Goal: Transaction & Acquisition: Purchase product/service

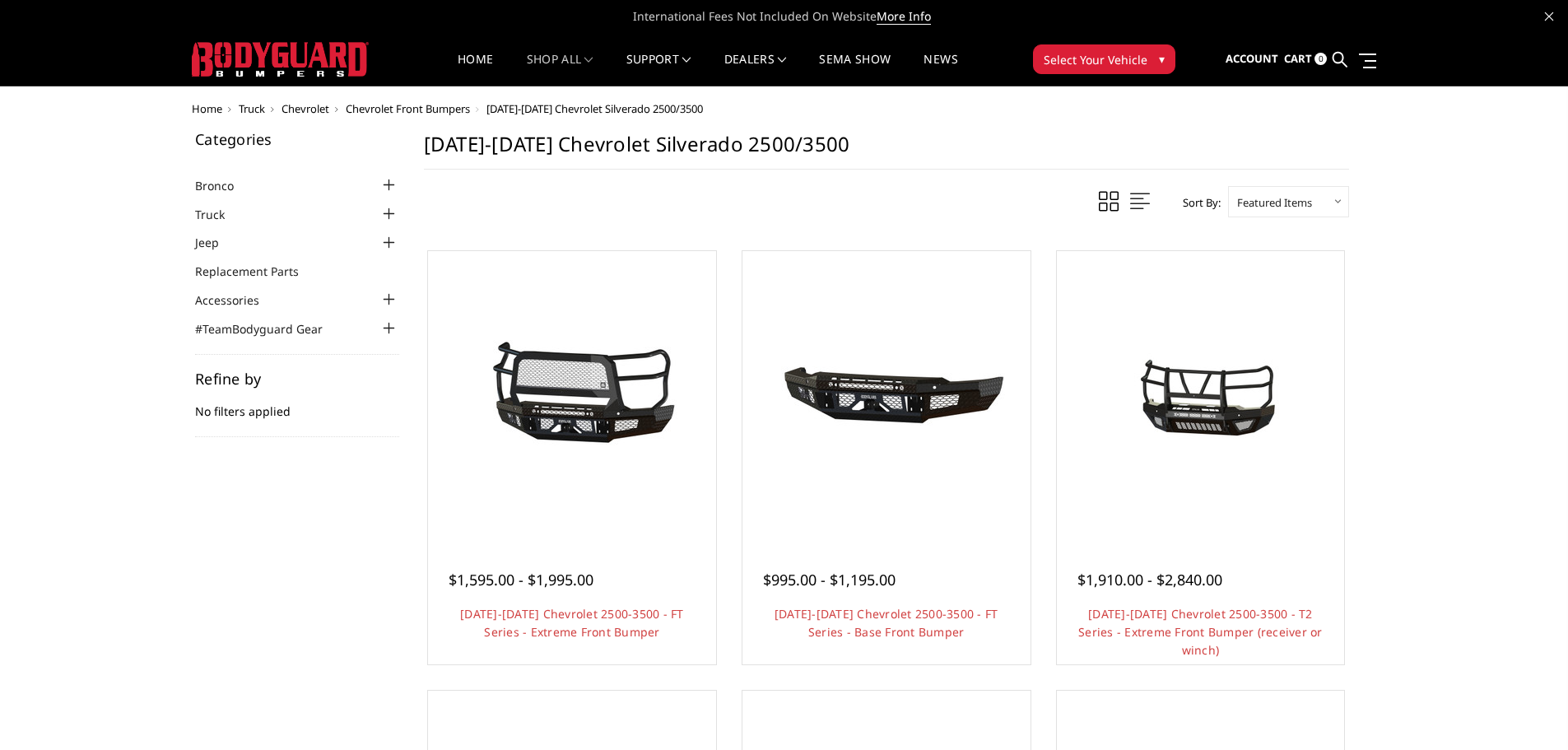
click at [394, 210] on div at bounding box center [389, 214] width 20 height 20
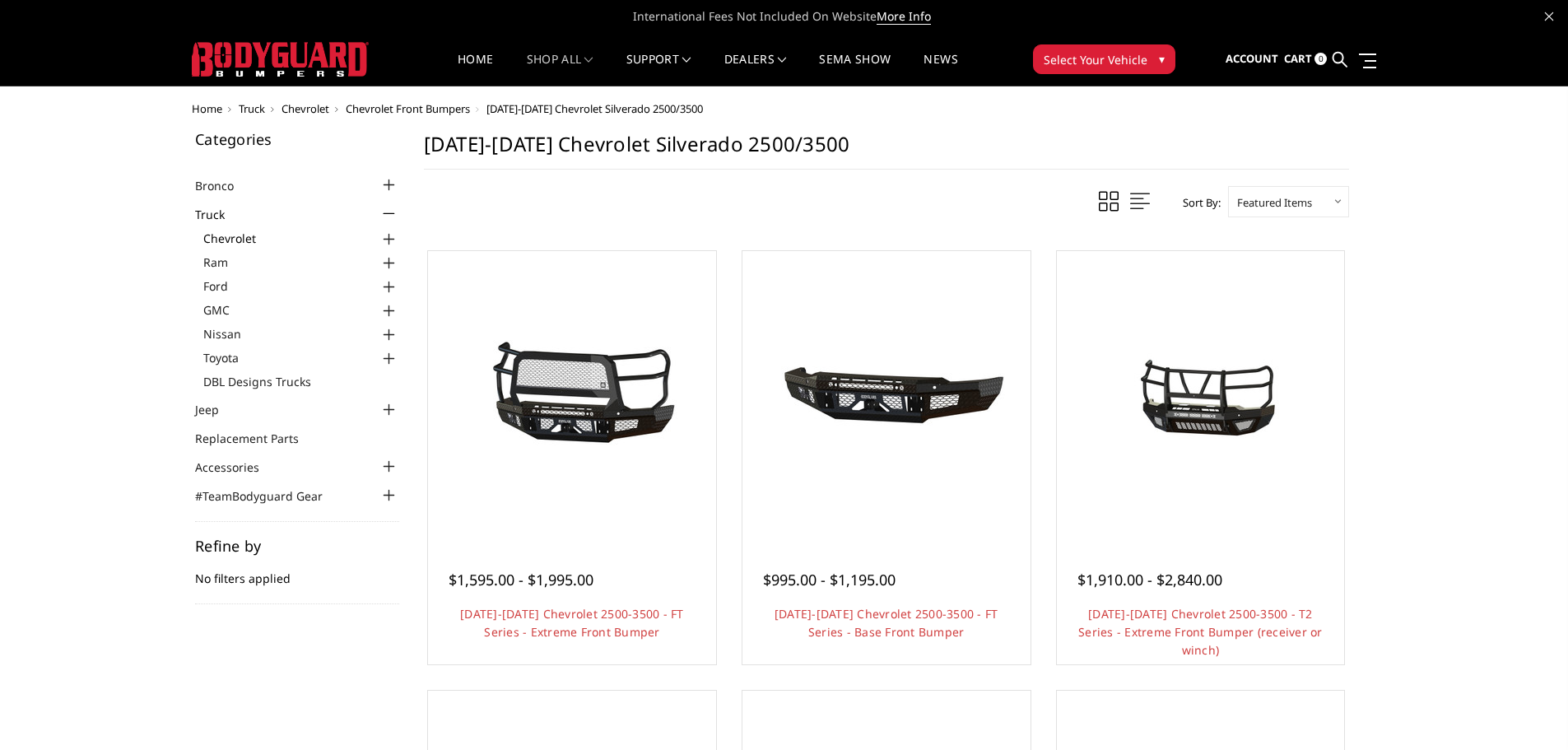
click at [244, 238] on link "Chevrolet" at bounding box center [301, 237] width 196 height 17
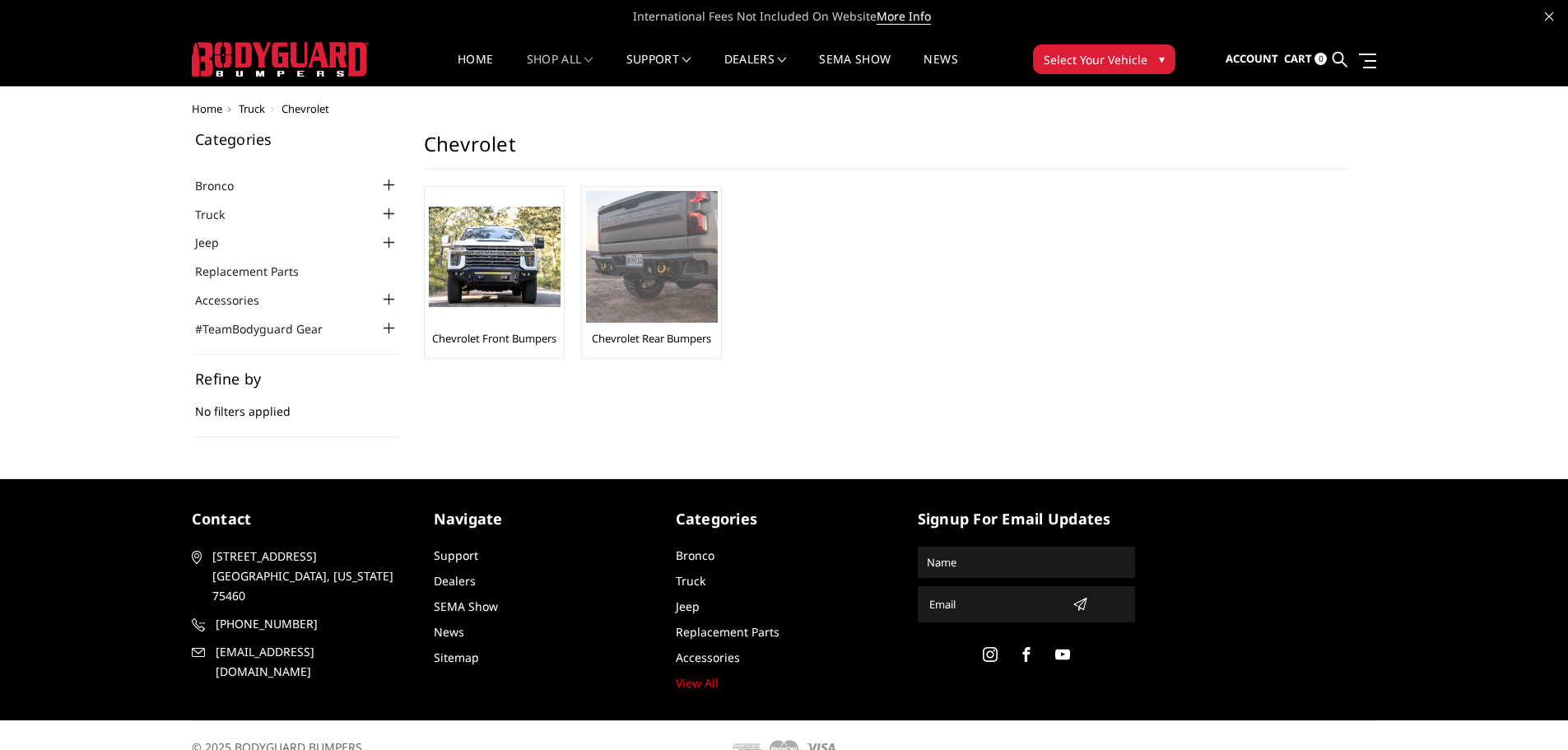
click at [624, 341] on link "Chevrolet Rear Bumpers" at bounding box center [651, 338] width 119 height 15
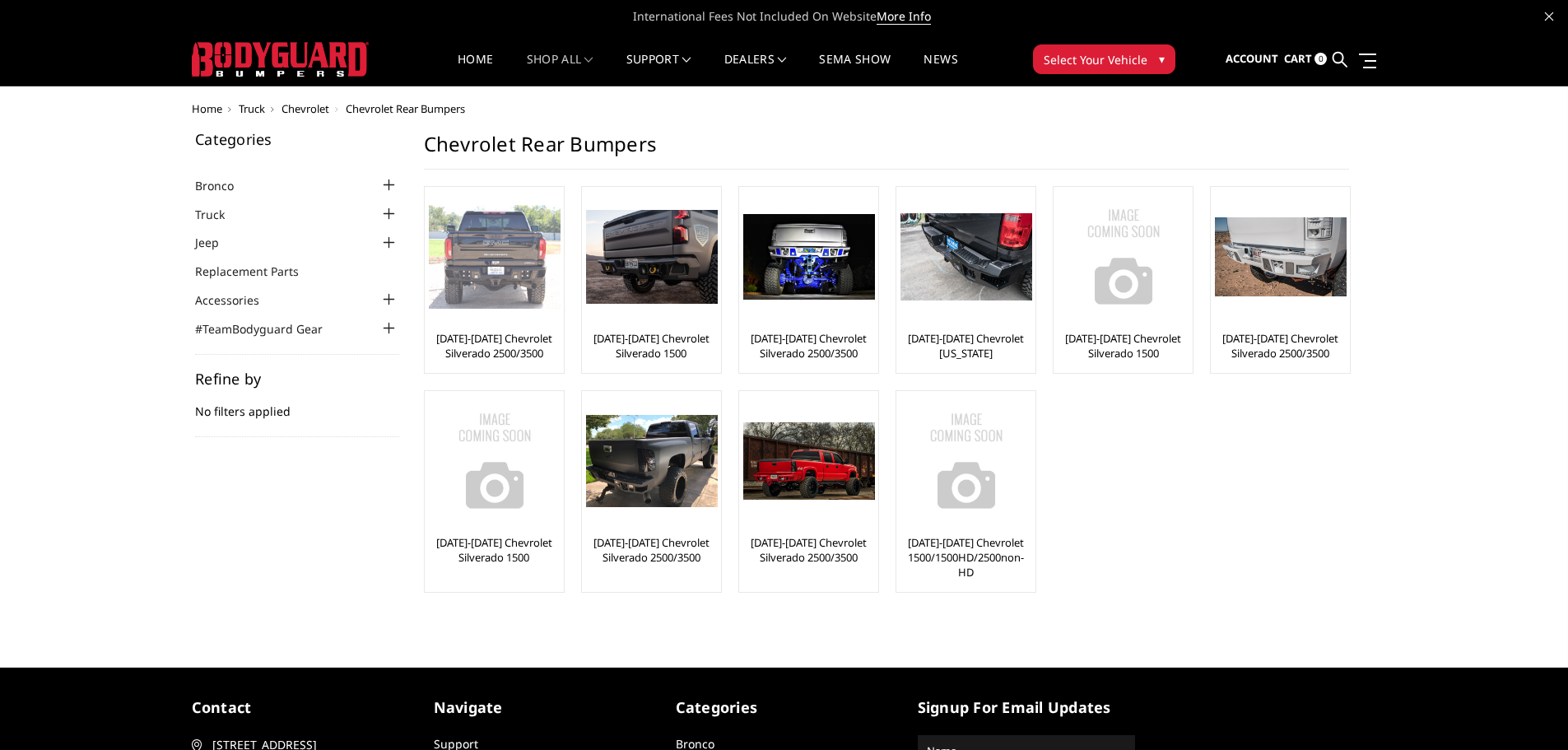
click at [502, 280] on img at bounding box center [494, 257] width 132 height 104
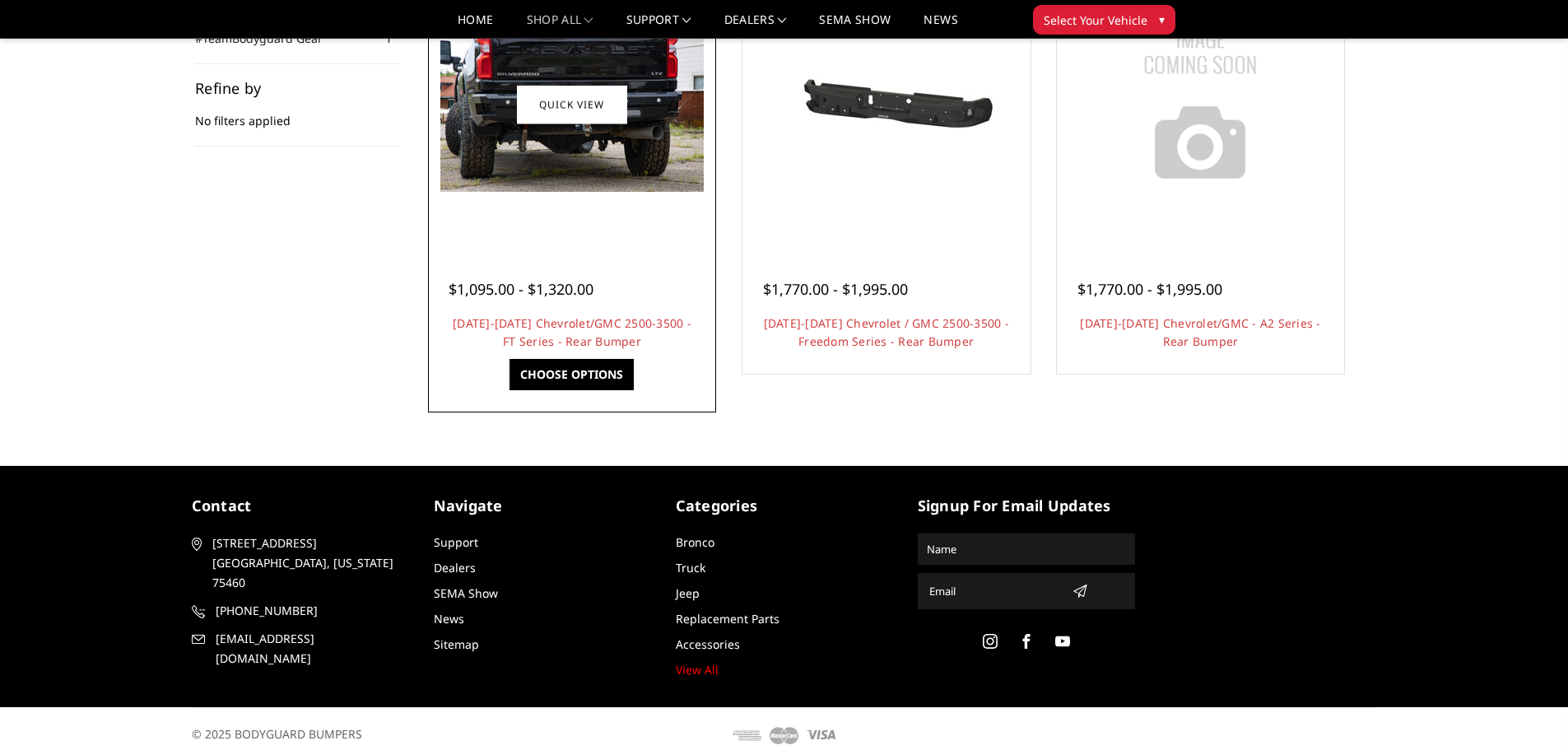
scroll to position [256, 0]
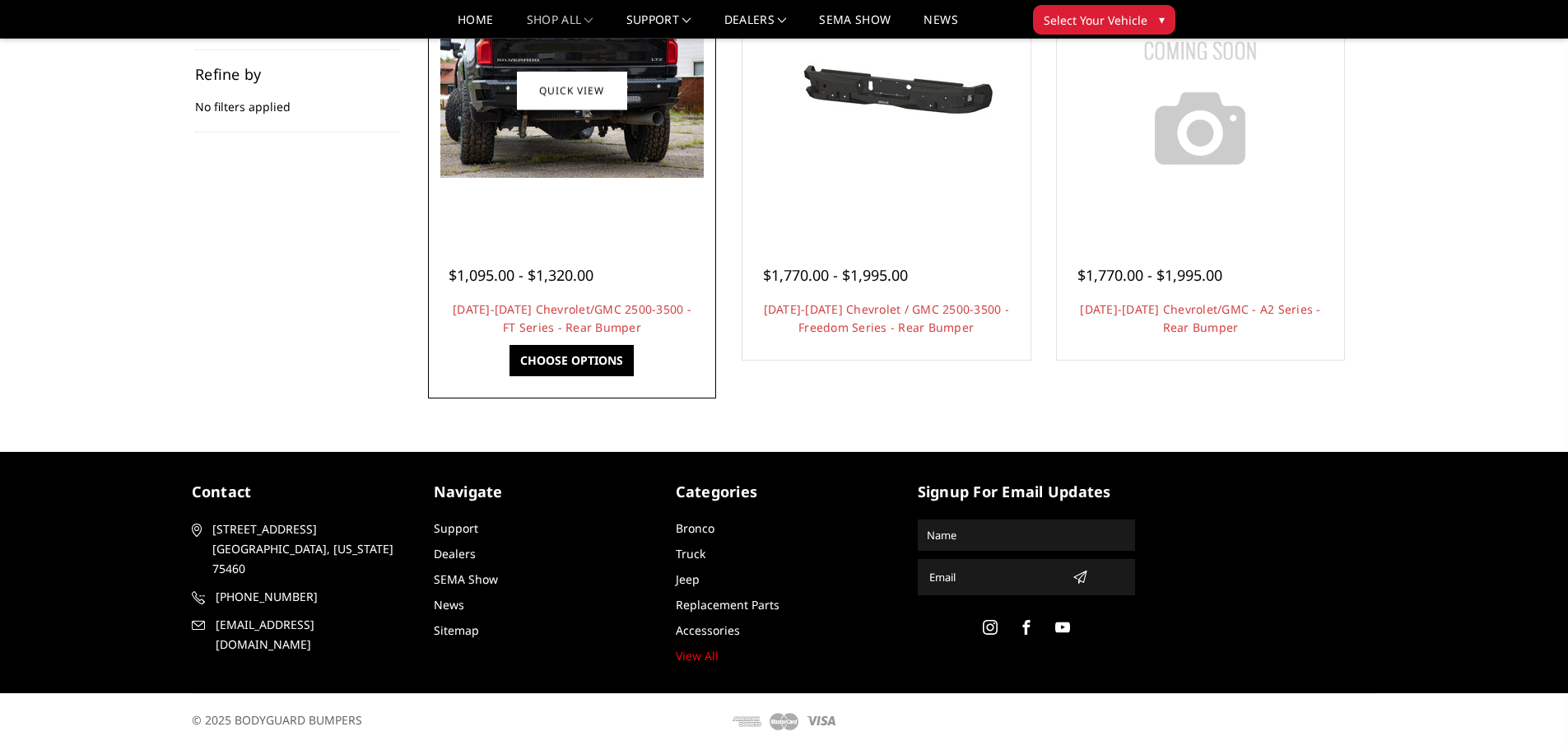
click at [595, 149] on img at bounding box center [572, 91] width 264 height 176
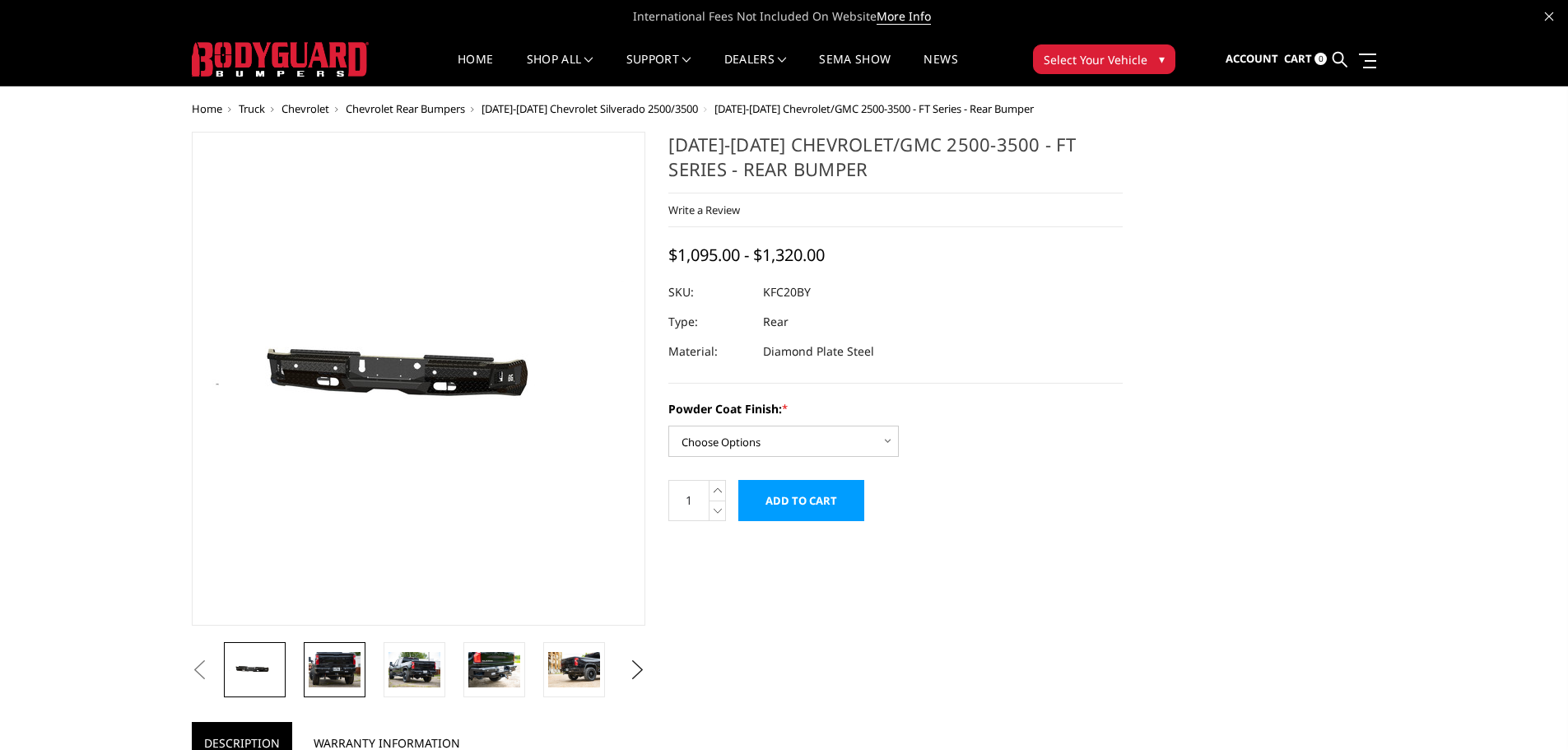
click at [337, 653] on img at bounding box center [334, 668] width 52 height 35
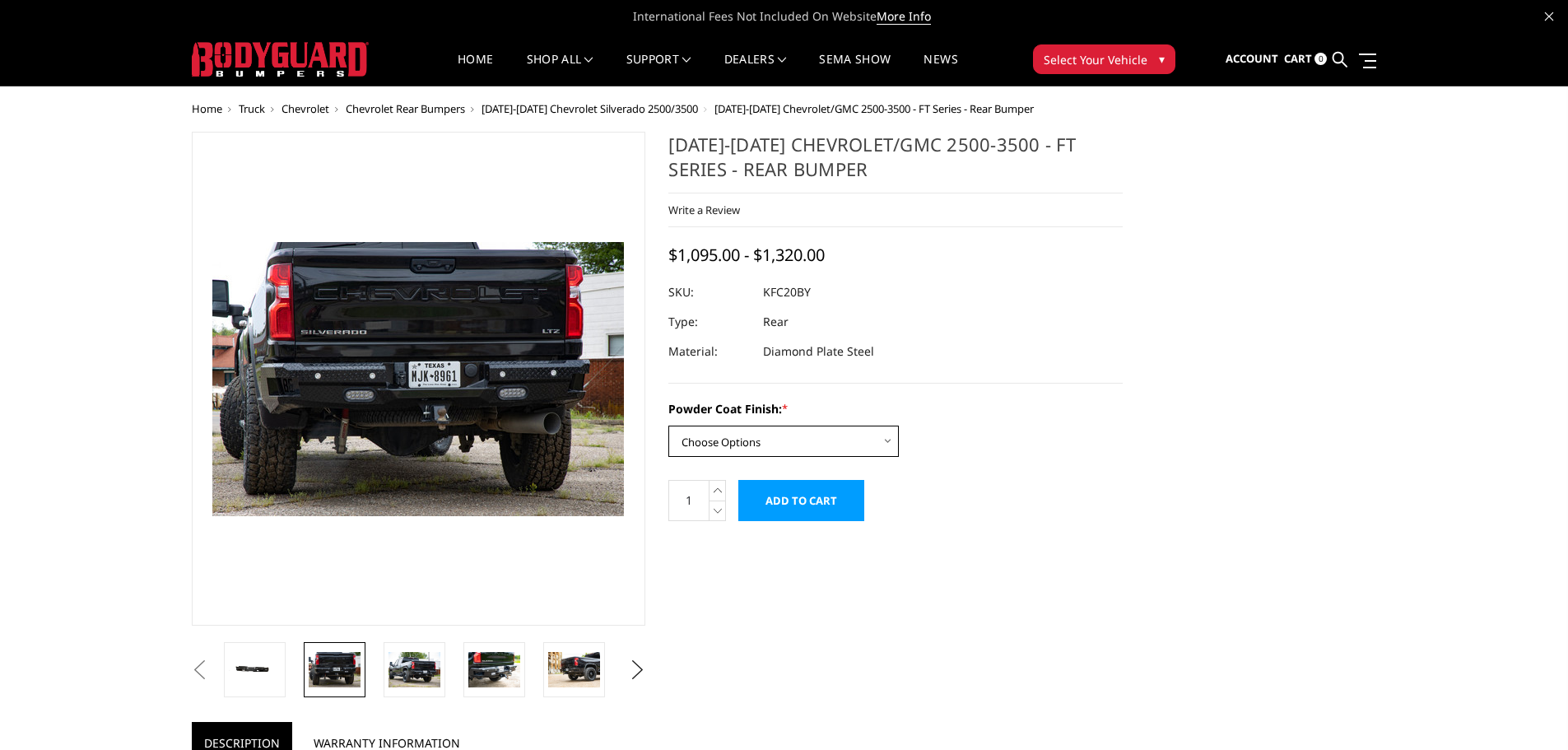
click at [719, 438] on select "Choose Options Bare Metal Gloss Black Powder Coat Textured Black Powder Coat" at bounding box center [784, 441] width 230 height 31
click at [669, 426] on select "Choose Options Bare Metal Gloss Black Powder Coat Textured Black Powder Coat" at bounding box center [784, 441] width 230 height 31
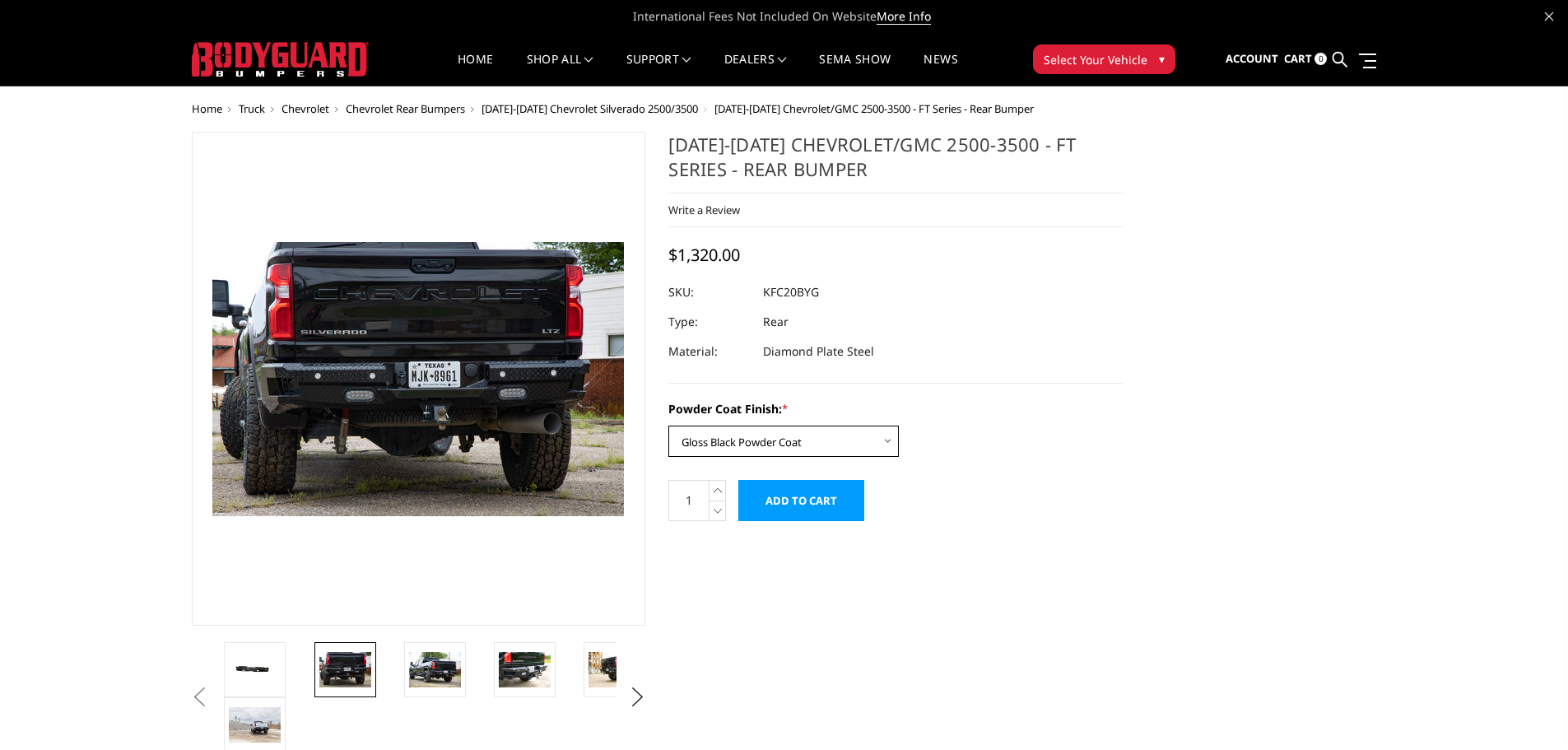
click at [754, 437] on select "Choose Options Bare Metal Gloss Black Powder Coat Textured Black Powder Coat" at bounding box center [784, 441] width 230 height 31
click at [669, 426] on select "Choose Options Bare Metal Gloss Black Powder Coat Textured Black Powder Coat" at bounding box center [784, 441] width 230 height 31
click at [737, 443] on select "Choose Options Bare Metal Gloss Black Powder Coat Textured Black Powder Coat" at bounding box center [784, 441] width 230 height 31
click at [669, 426] on select "Choose Options Bare Metal Gloss Black Powder Coat Textured Black Powder Coat" at bounding box center [784, 441] width 230 height 31
click at [769, 444] on select "Choose Options Bare Metal Gloss Black Powder Coat Textured Black Powder Coat" at bounding box center [784, 441] width 230 height 31
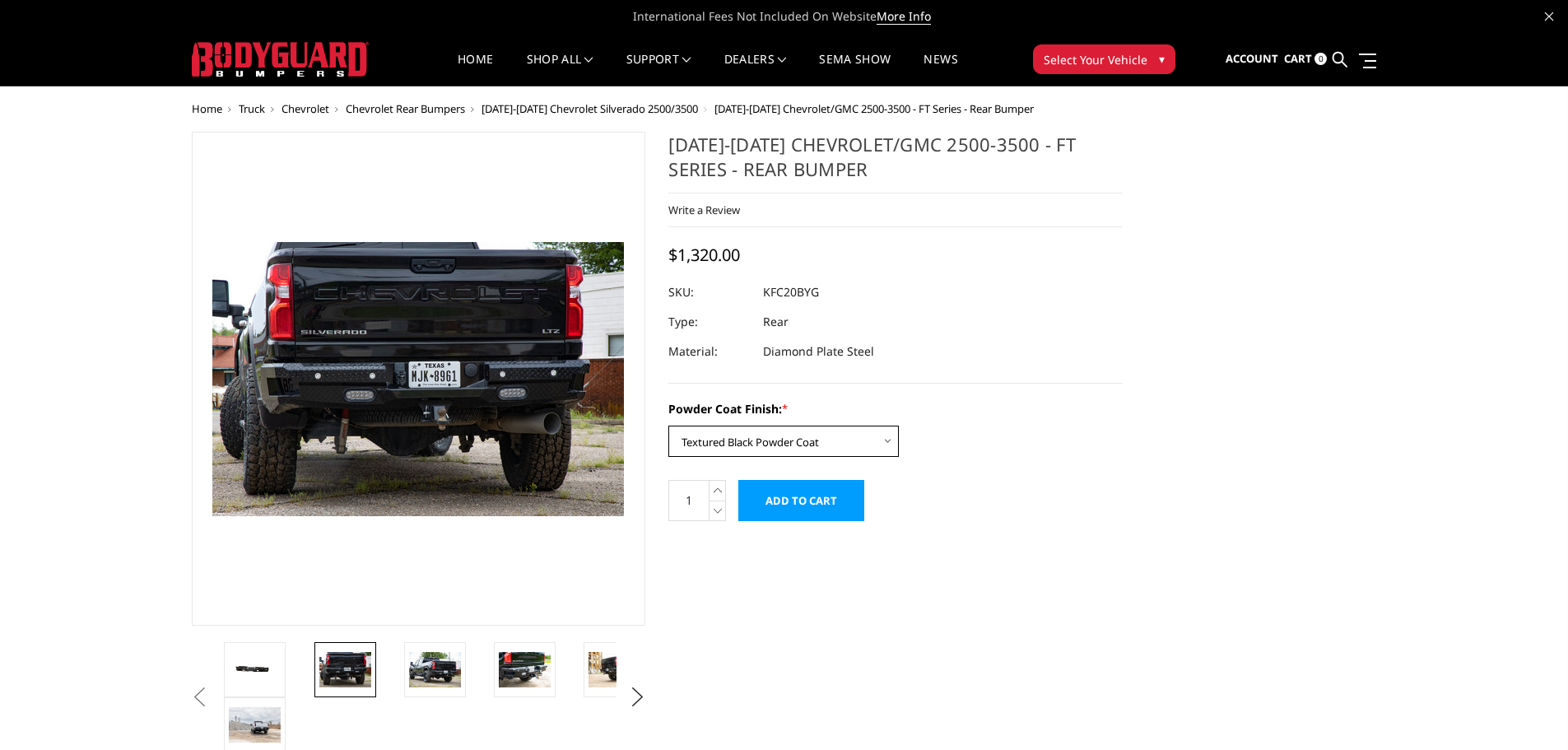
click at [669, 426] on select "Choose Options Bare Metal Gloss Black Powder Coat Textured Black Powder Coat" at bounding box center [784, 441] width 230 height 31
click at [428, 660] on img at bounding box center [435, 668] width 52 height 35
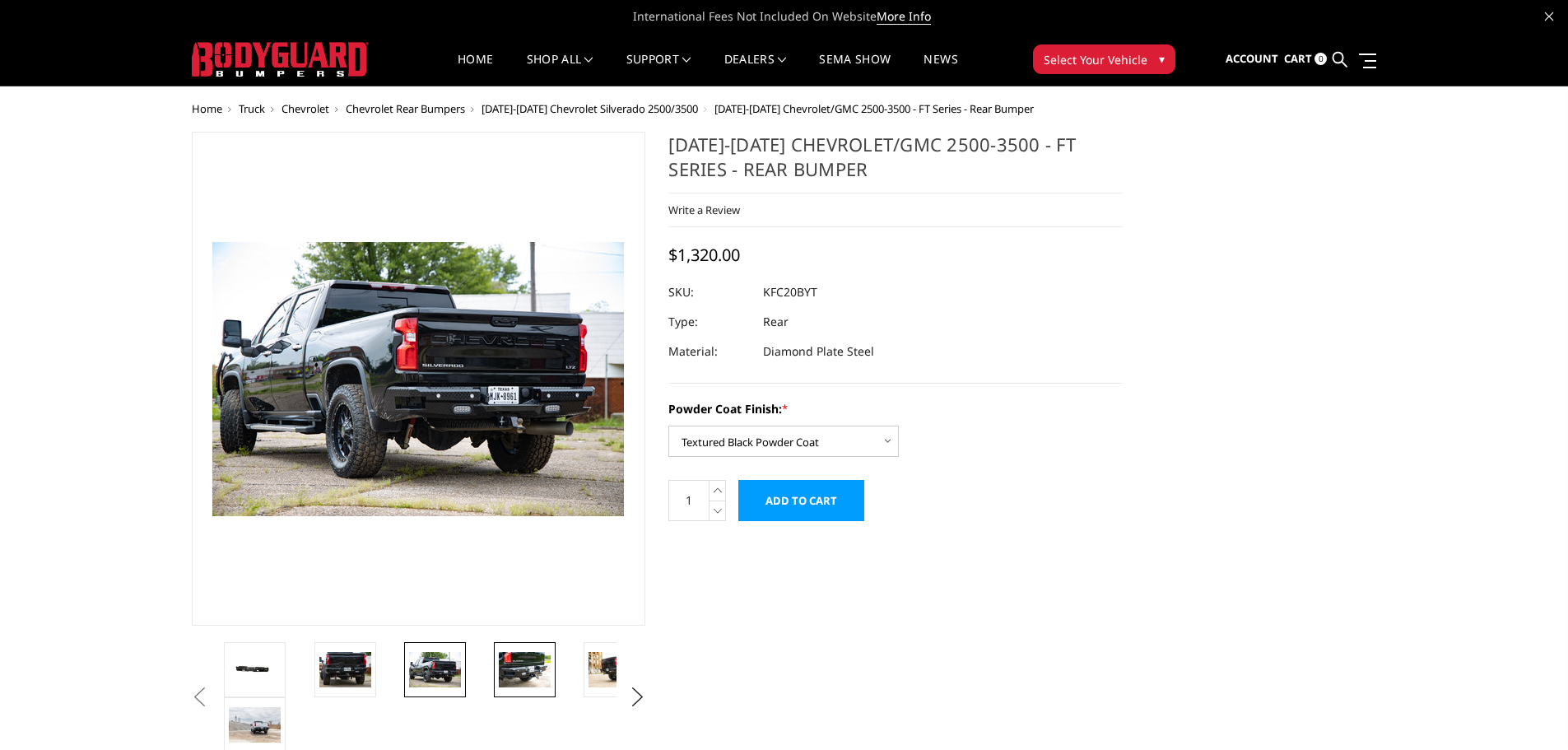
click at [507, 651] on img at bounding box center [524, 668] width 52 height 35
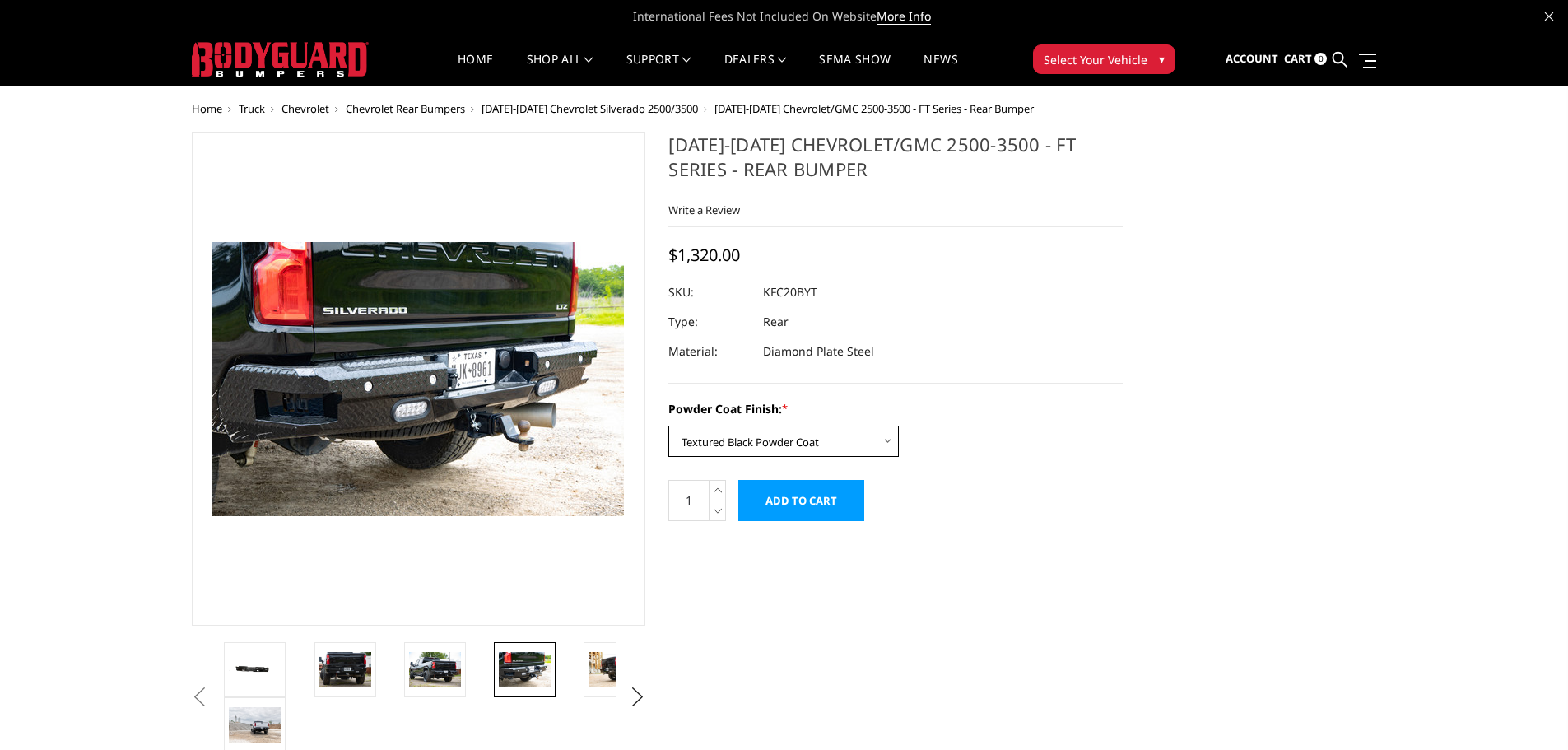
click at [722, 445] on select "Choose Options Bare Metal Gloss Black Powder Coat Textured Black Powder Coat" at bounding box center [784, 441] width 230 height 31
select select "3417"
click at [669, 426] on select "Choose Options Bare Metal Gloss Black Powder Coat Textured Black Powder Coat" at bounding box center [784, 441] width 230 height 31
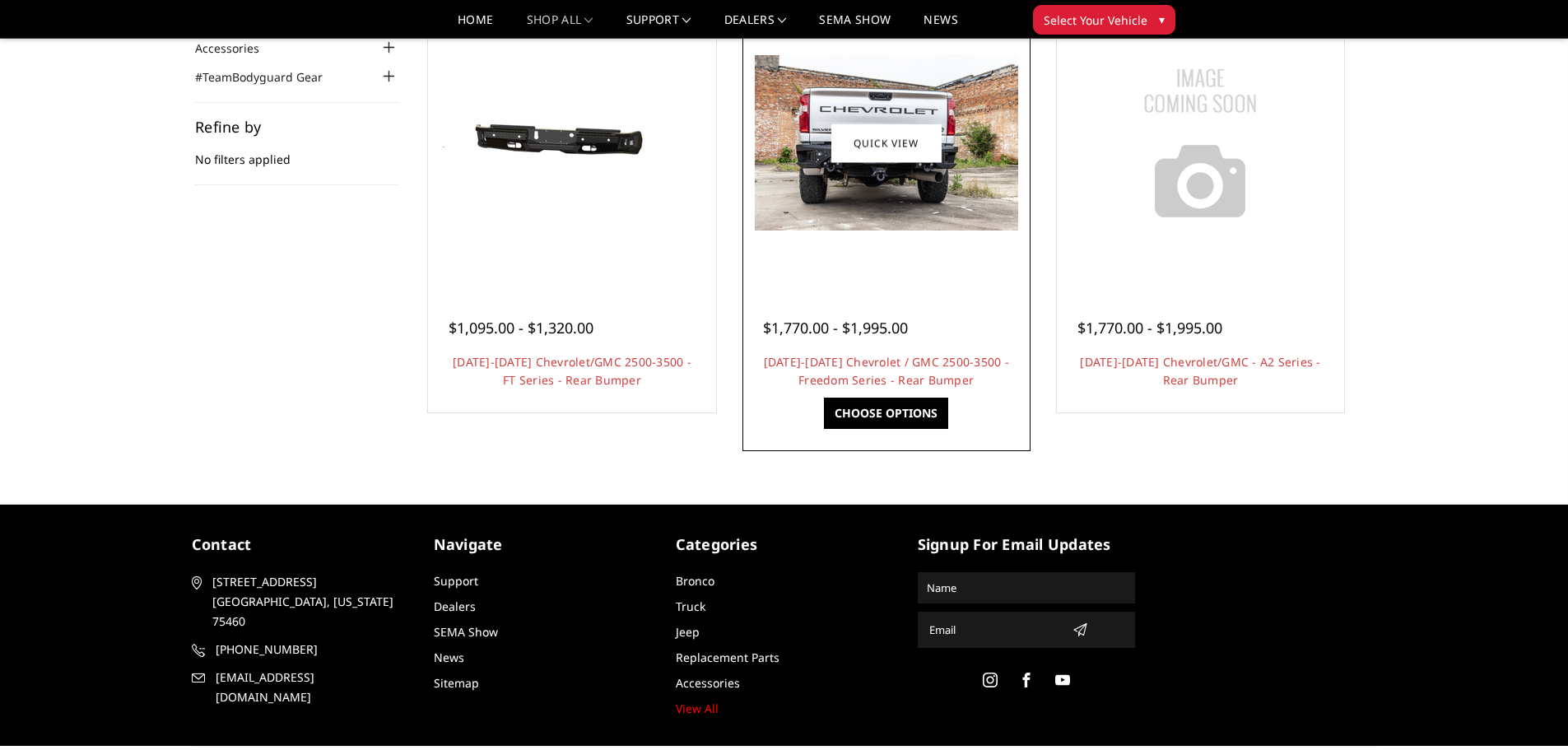
scroll to position [174, 0]
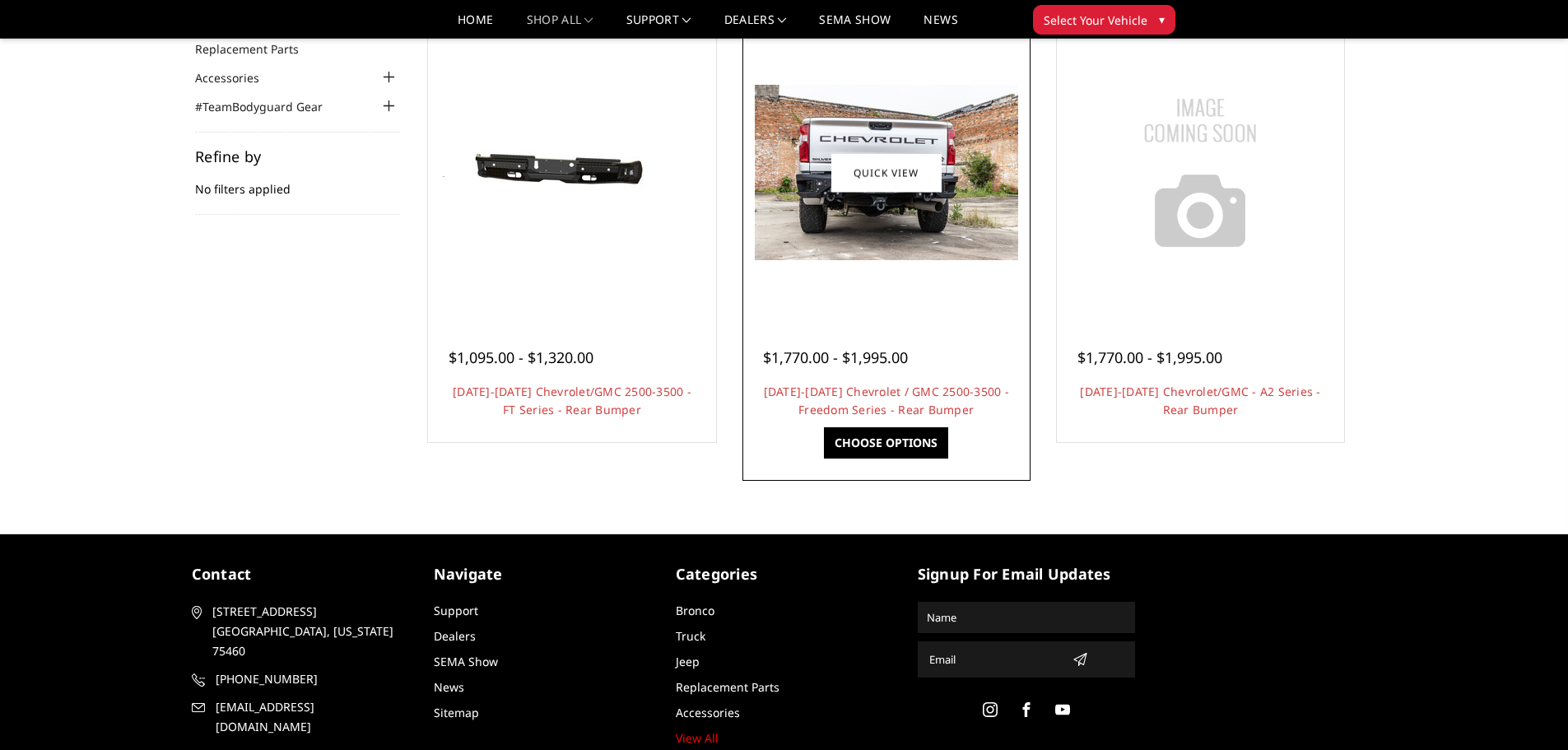
click at [887, 317] on div "$1,770.00 - $1,995.00 2020-2025 Chevrolet / GMC 2500-3500 - Freedom Series - Re…" at bounding box center [887, 375] width 280 height 125
click at [826, 211] on img at bounding box center [887, 173] width 264 height 176
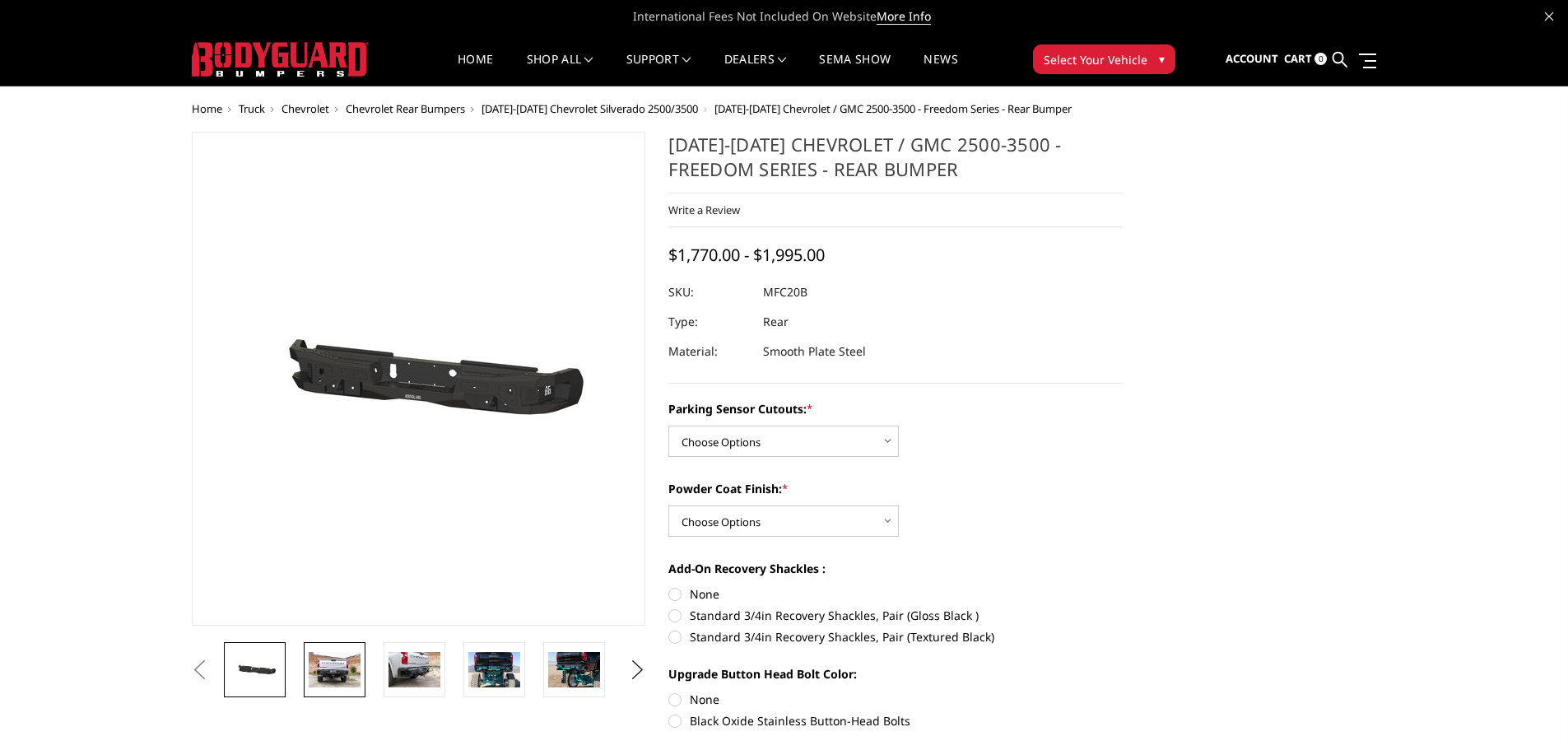
click at [333, 684] on img at bounding box center [334, 668] width 52 height 35
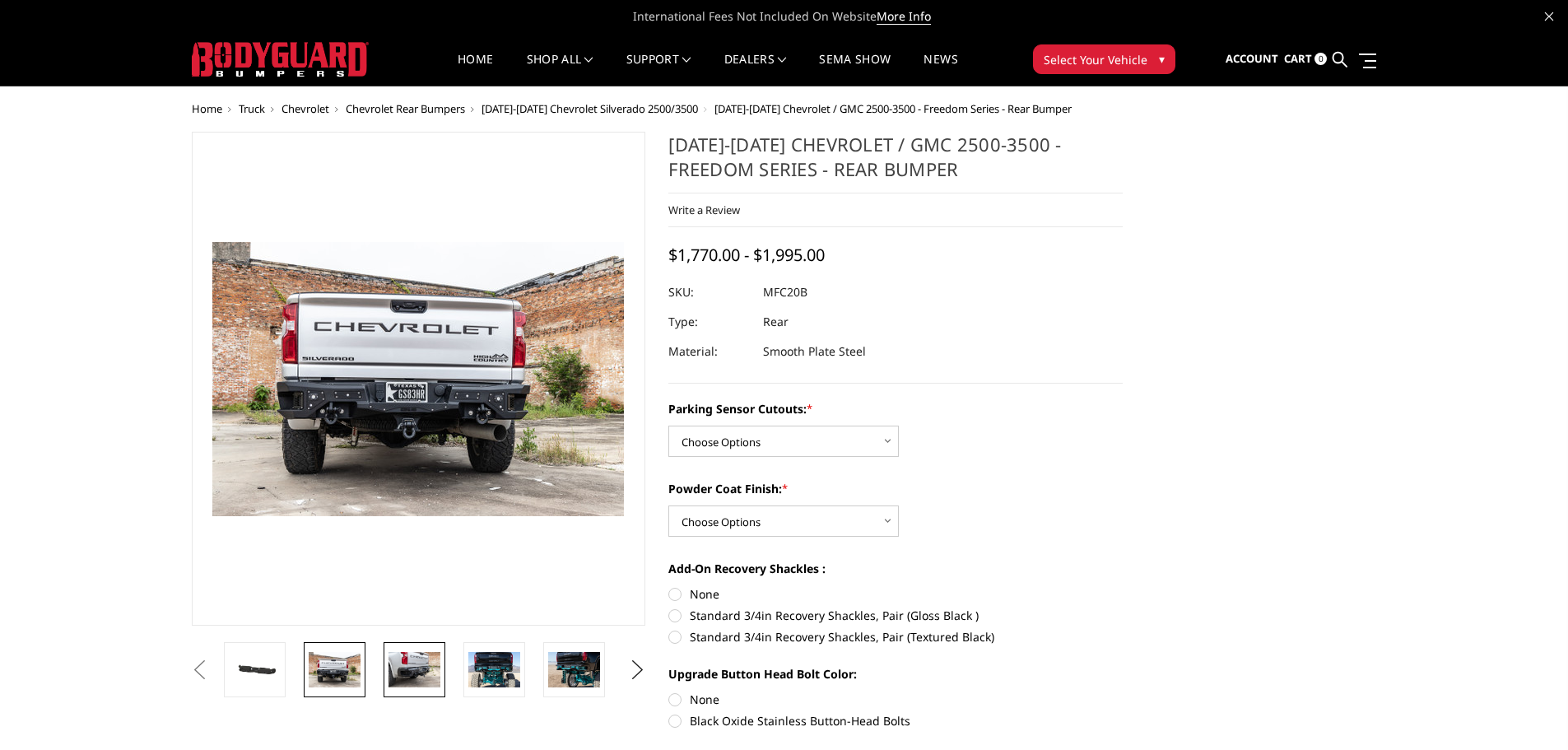
click at [436, 677] on img at bounding box center [414, 668] width 52 height 35
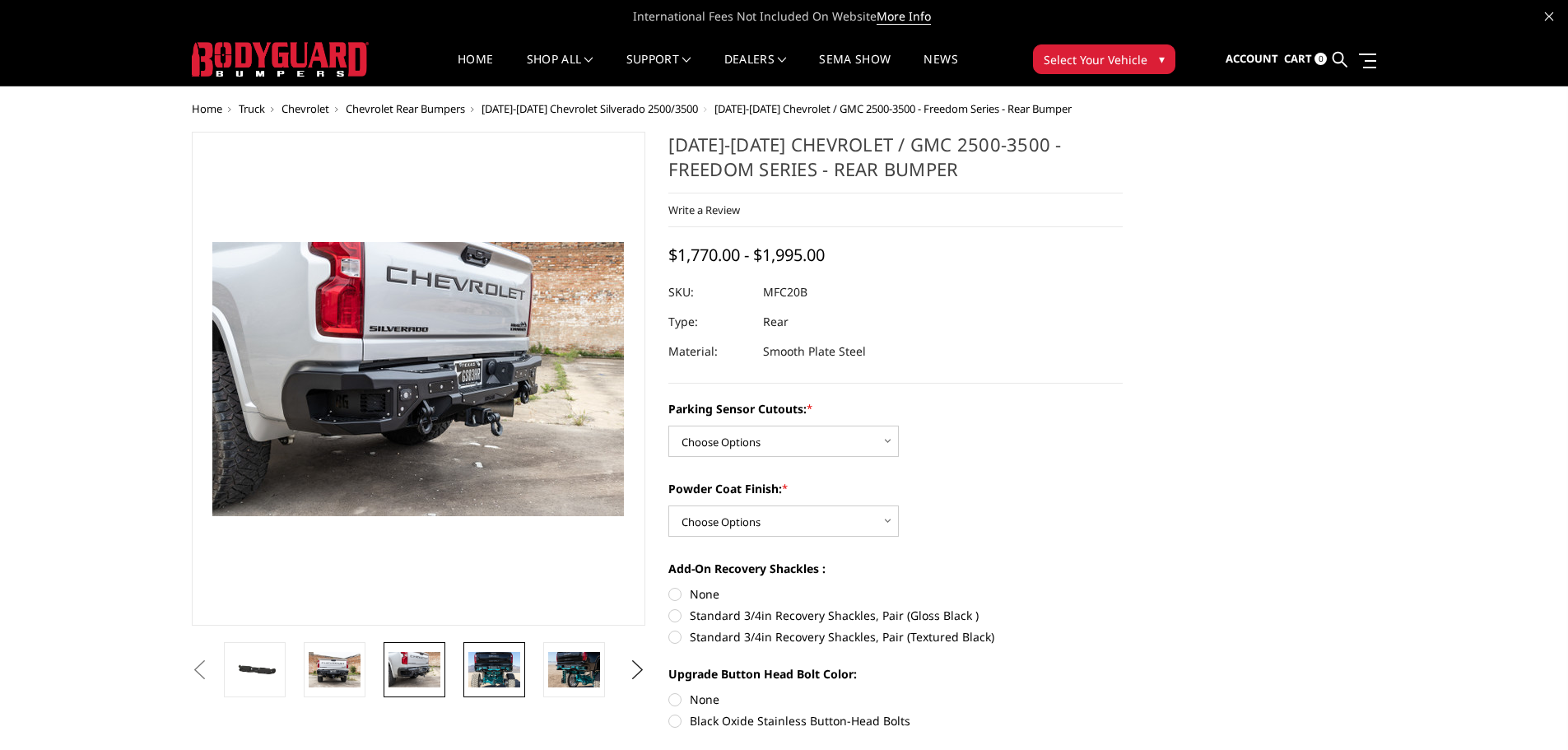
click at [495, 666] on img at bounding box center [494, 668] width 52 height 35
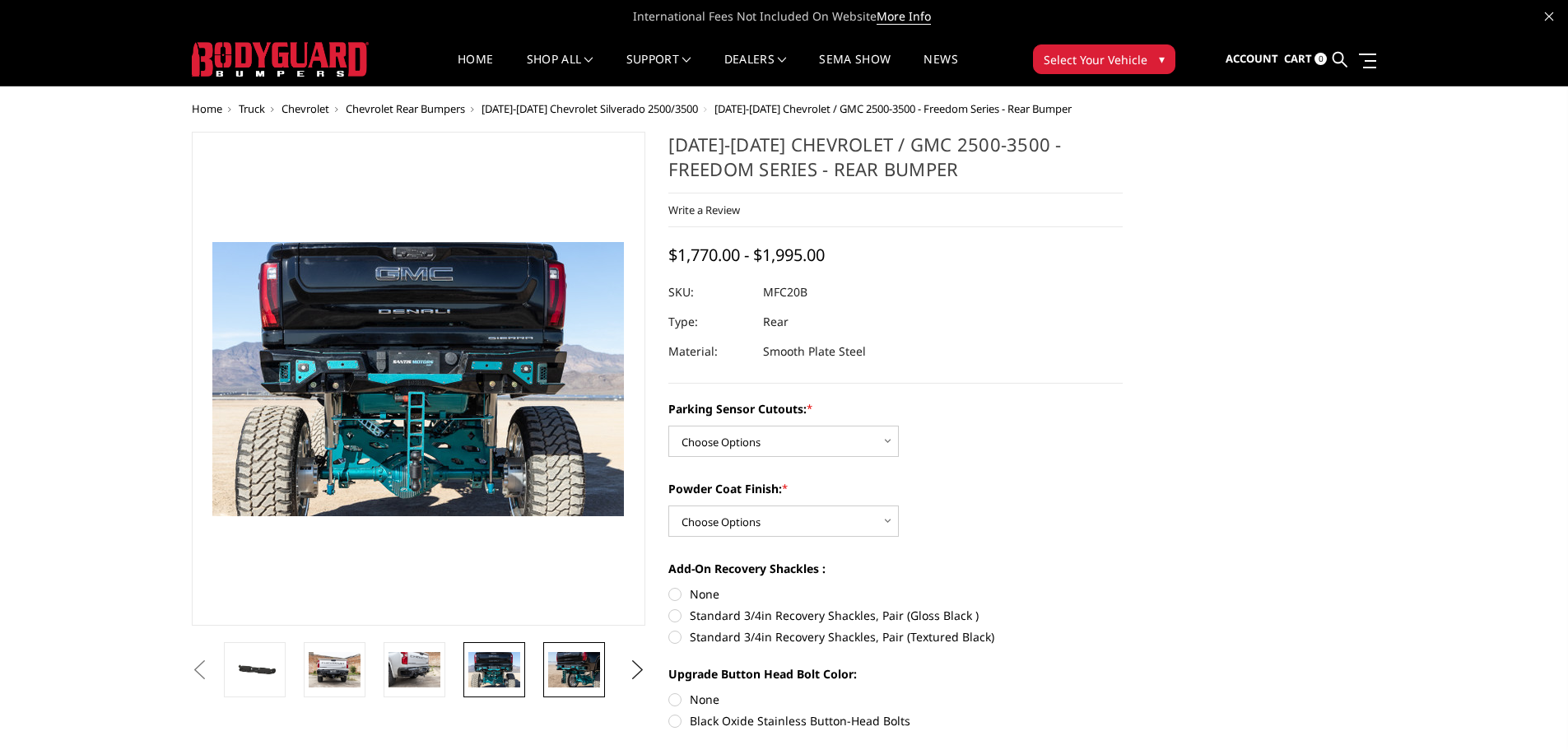
click at [570, 667] on img at bounding box center [575, 668] width 52 height 35
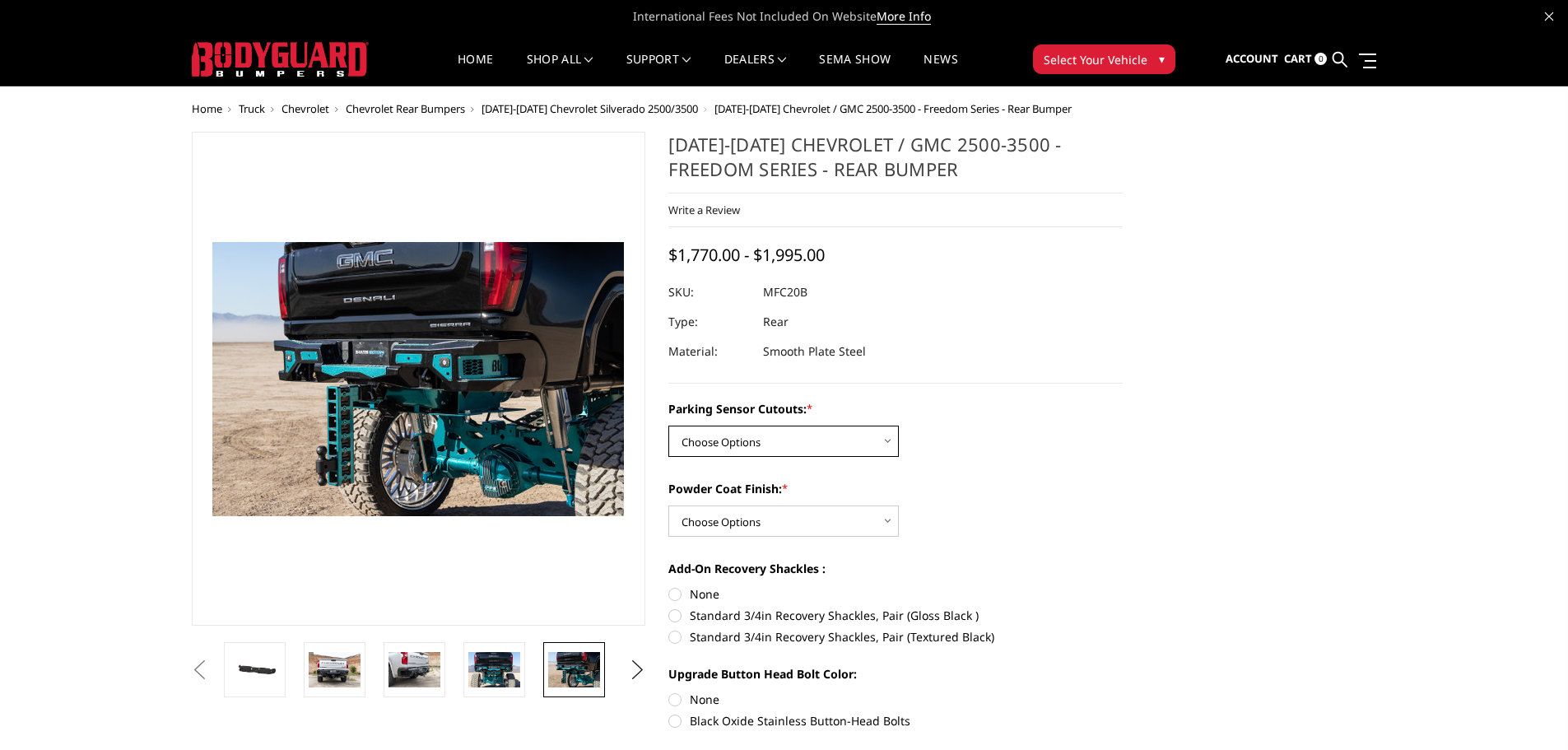
click at [680, 455] on select "Choose Options No - Without Parking Sensor Cutouts Yes - With Parking Sensor Cu…" at bounding box center [784, 441] width 230 height 31
select select "2870"
click at [669, 426] on select "Choose Options No - Without Parking Sensor Cutouts Yes - With Parking Sensor Cu…" at bounding box center [784, 441] width 230 height 31
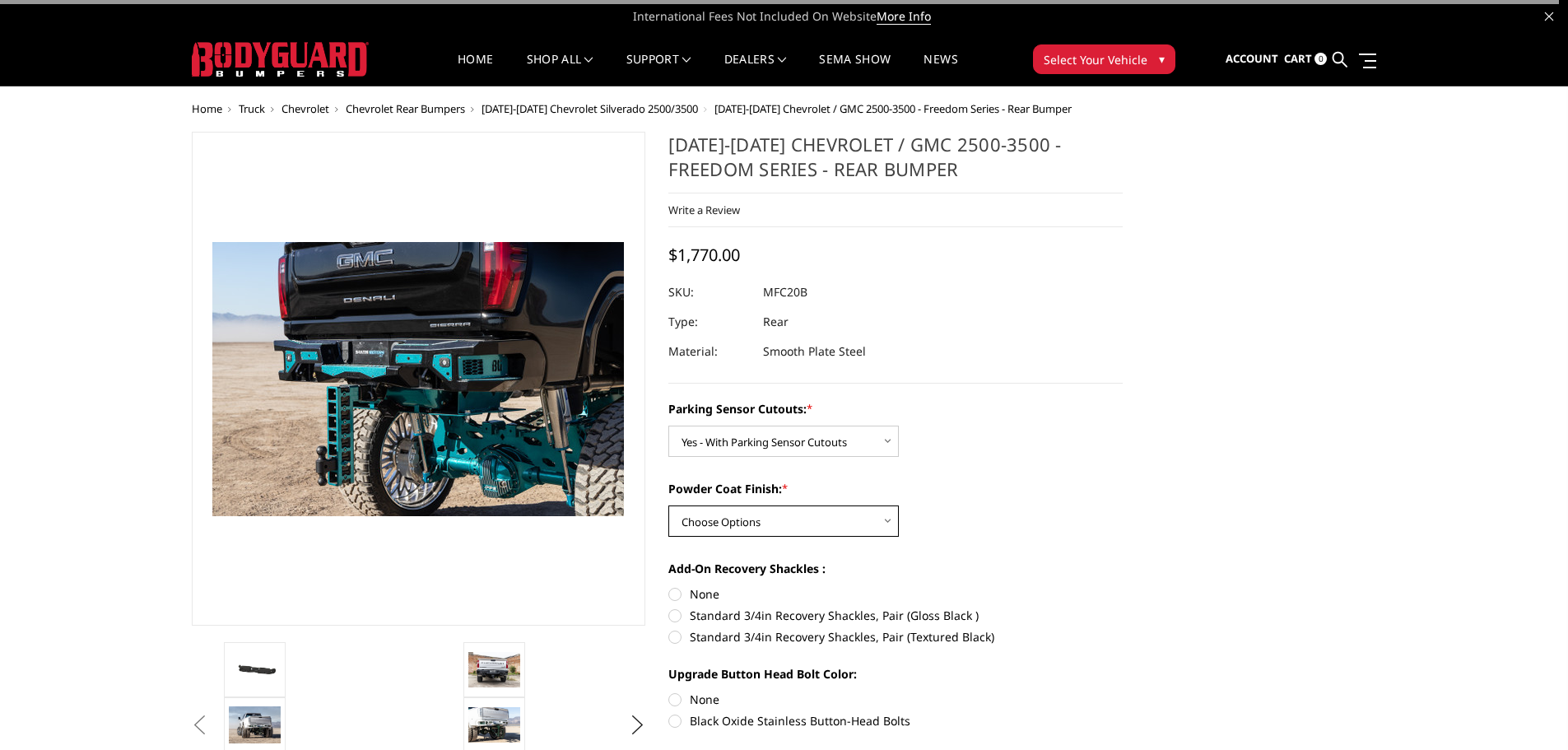
click at [744, 519] on select "Choose Options Bare Metal Texture Black Powder Coat" at bounding box center [784, 521] width 230 height 31
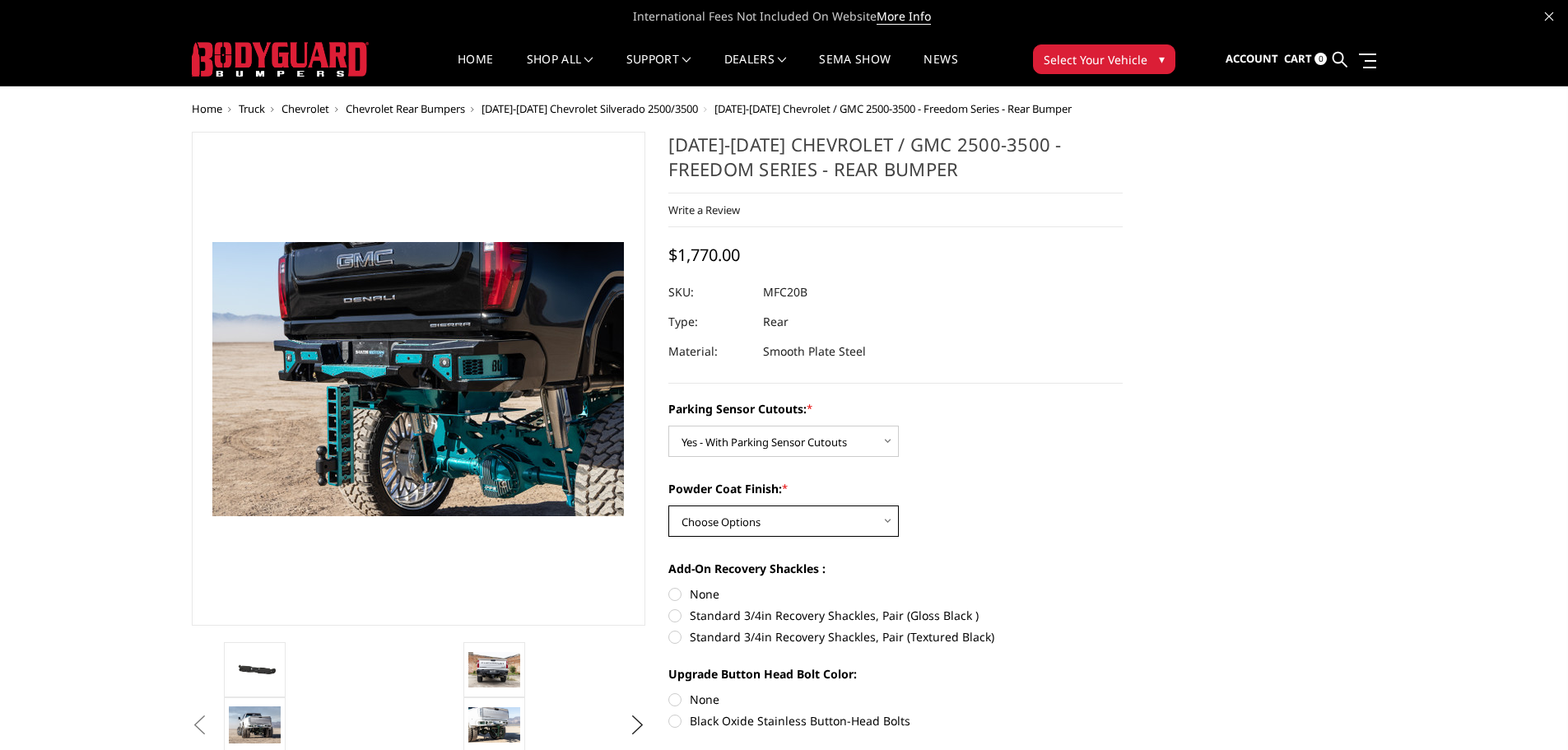
select select "2872"
click at [669, 505] on select "Choose Options Bare Metal Texture Black Powder Coat" at bounding box center [784, 521] width 230 height 31
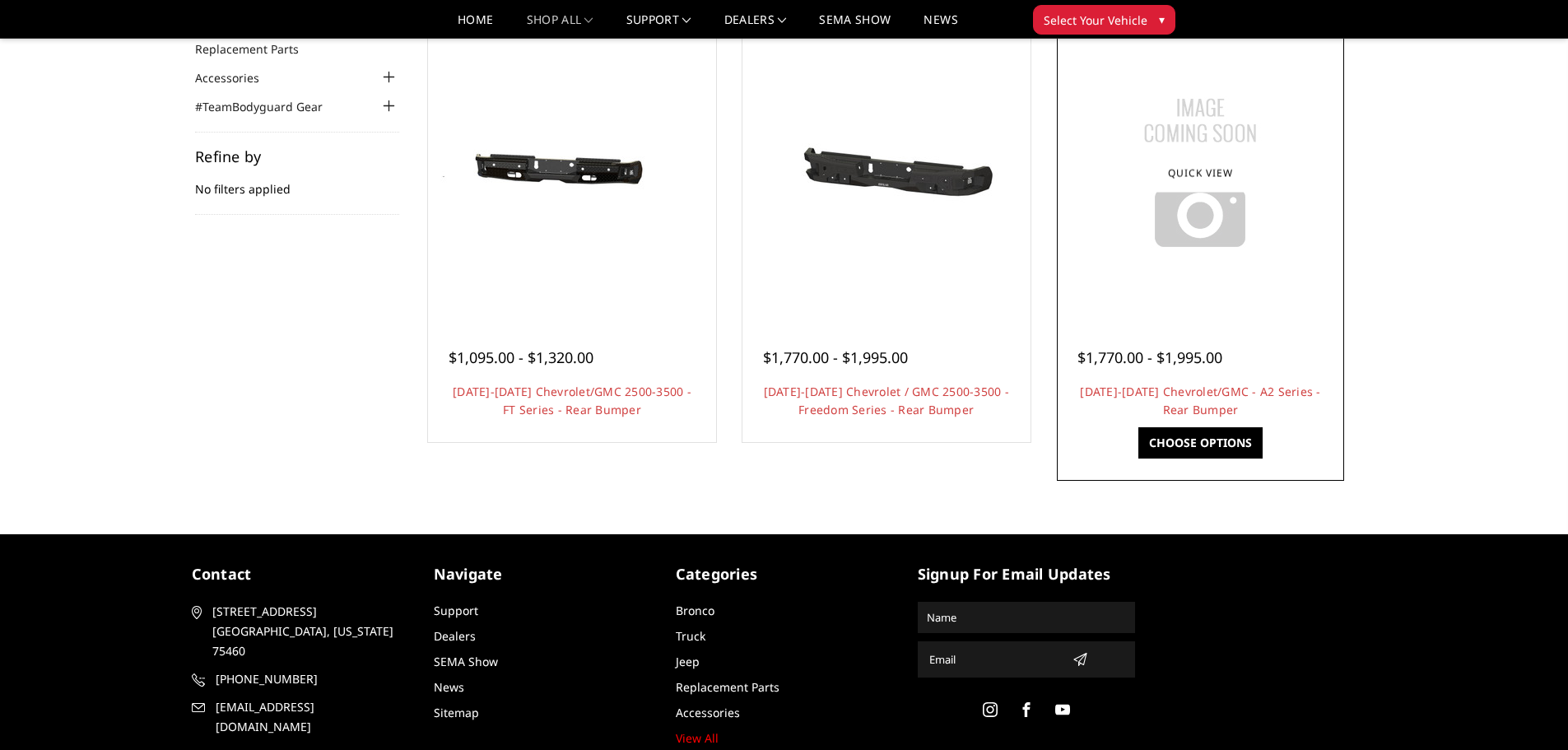
click at [1233, 320] on div "$1,770.00 - $1,995.00 [DATE]-[DATE] Chevrolet/GMC - A2 Series - Rear Bumper Thi…" at bounding box center [1201, 375] width 280 height 125
click at [1192, 238] on img at bounding box center [1200, 173] width 206 height 206
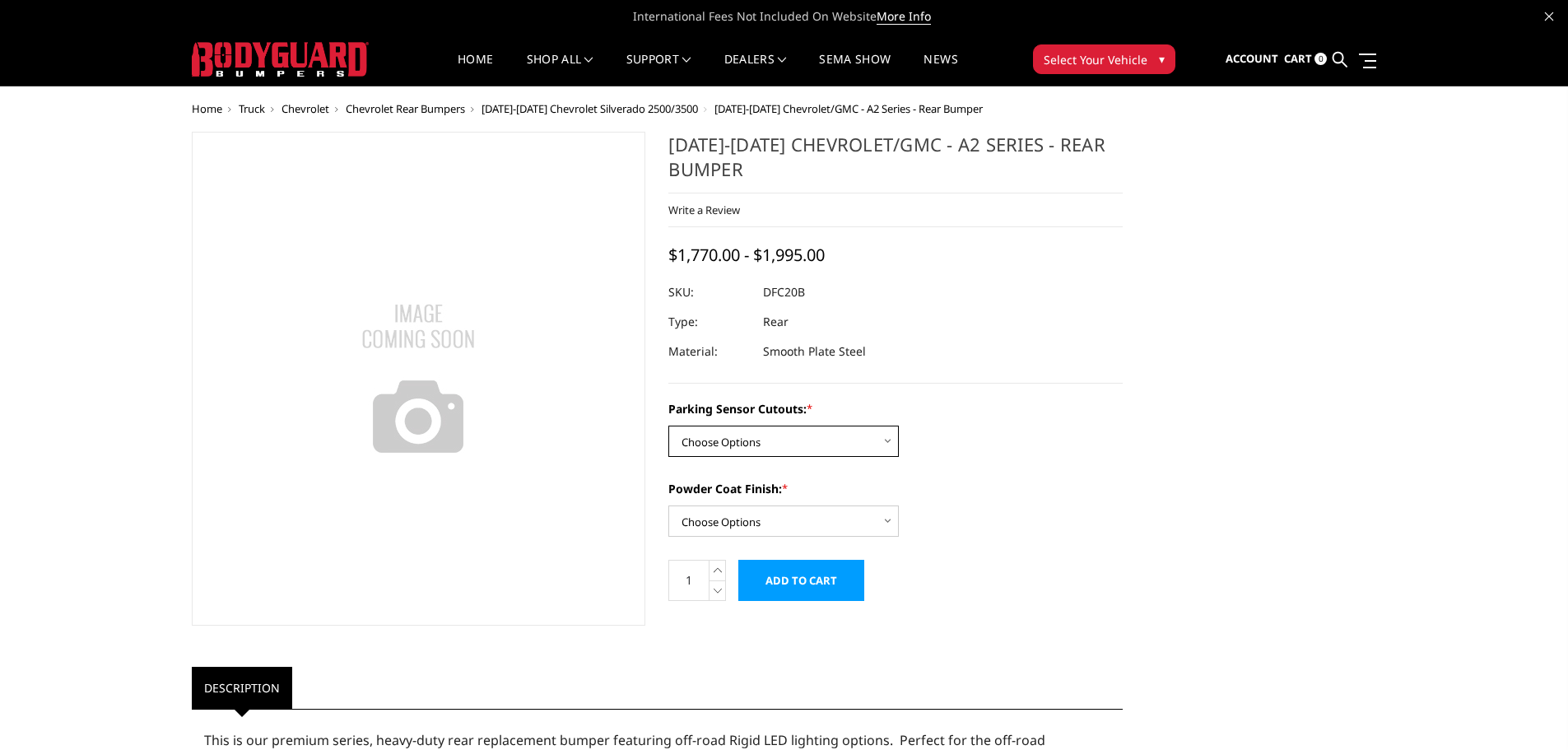
click at [740, 435] on select "Choose Options No - Without Parking Sensor Cutouts Yes - With Parking Sensor Cu…" at bounding box center [784, 441] width 230 height 31
select select "2261"
click at [669, 426] on select "Choose Options No - Without Parking Sensor Cutouts Yes - With Parking Sensor Cu…" at bounding box center [784, 441] width 230 height 31
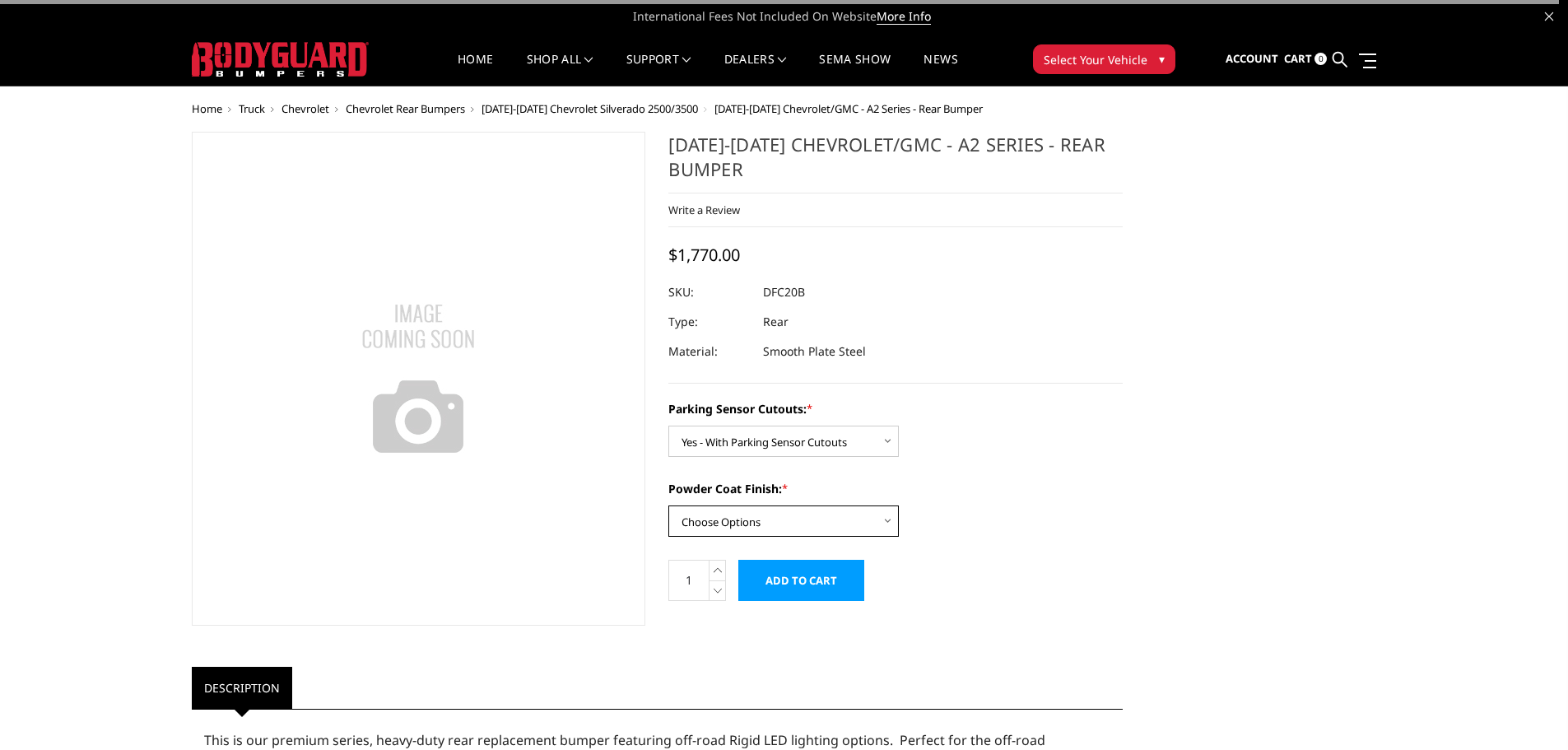
click at [742, 514] on select "Choose Options Bare Metal Textured Black Powder Coat" at bounding box center [784, 521] width 230 height 31
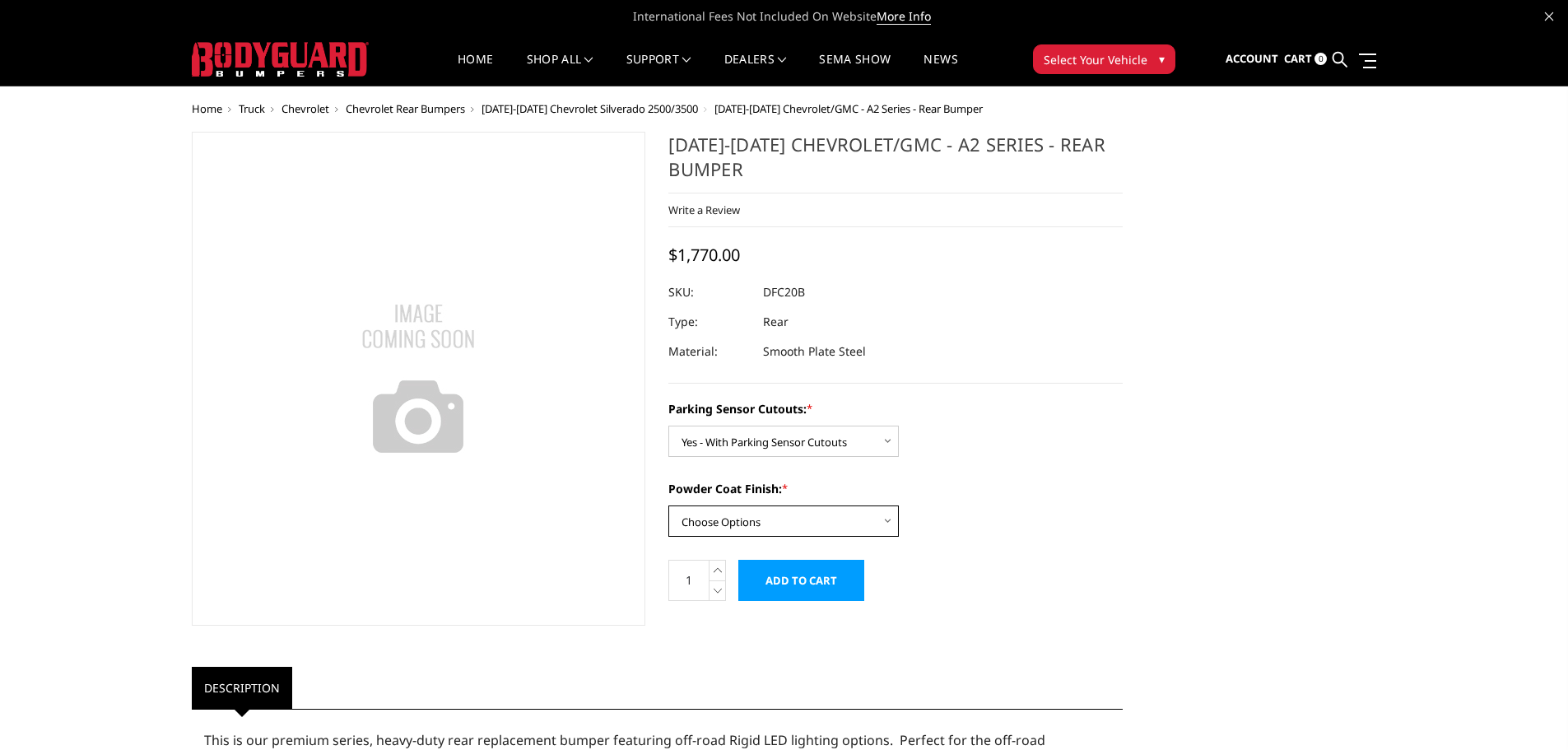
select select "2263"
click at [669, 505] on select "Choose Options Bare Metal Textured Black Powder Coat" at bounding box center [784, 521] width 230 height 31
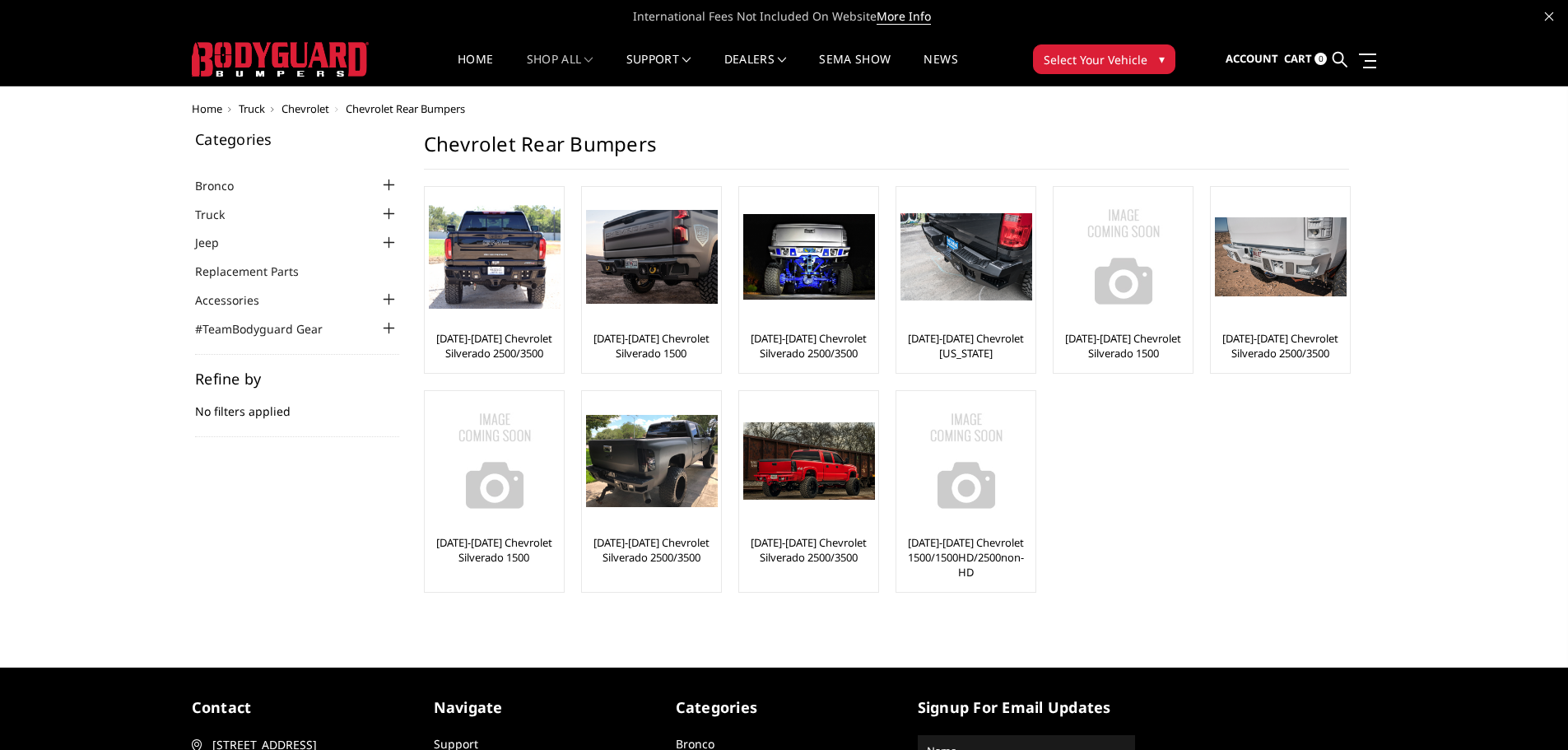
click at [307, 105] on span "Chevrolet" at bounding box center [305, 108] width 48 height 15
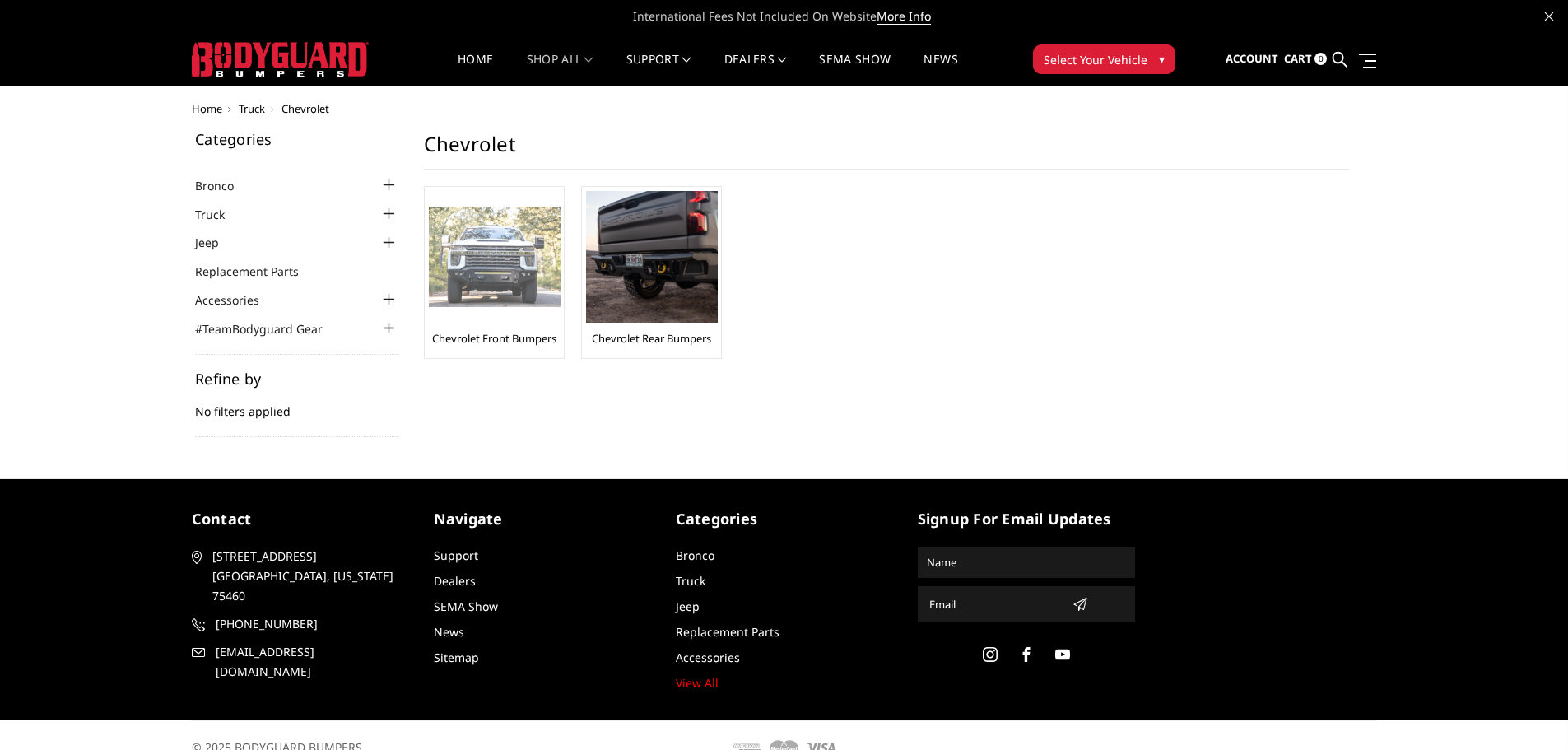
click at [518, 334] on link "Chevrolet Front Bumpers" at bounding box center [494, 338] width 125 height 15
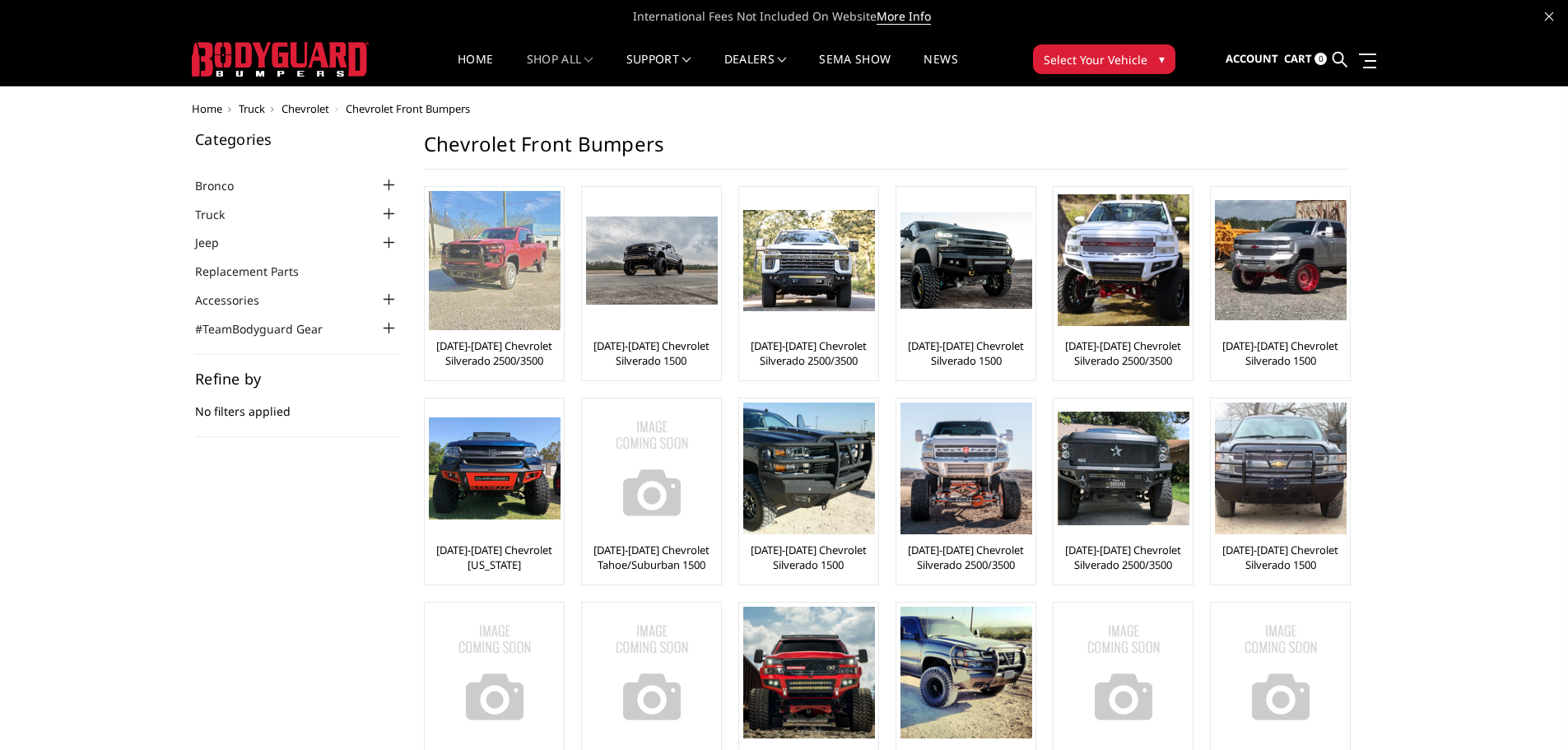
click at [508, 366] on link "[DATE]-[DATE] Chevrolet Silverado 2500/3500" at bounding box center [494, 352] width 131 height 30
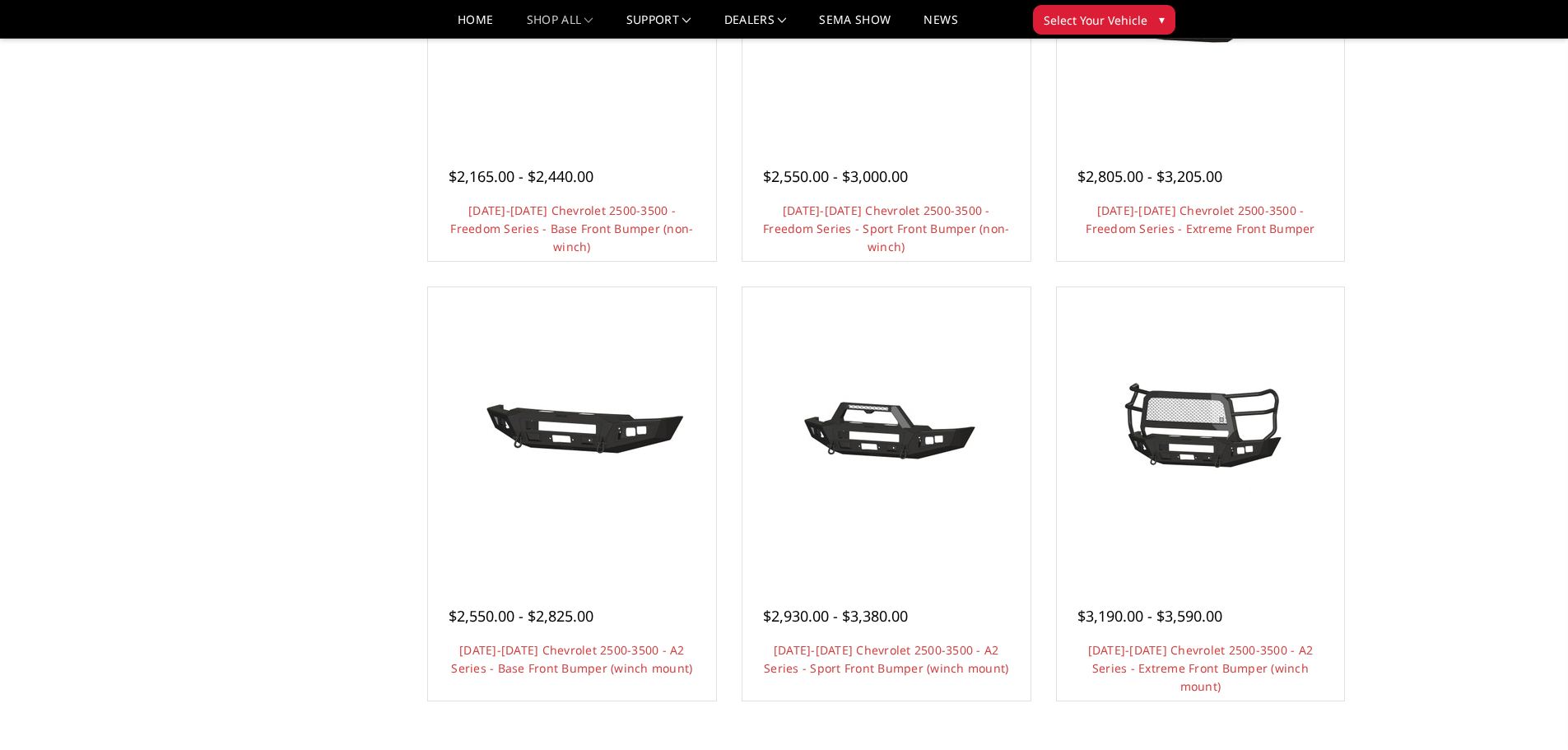
scroll to position [823, 0]
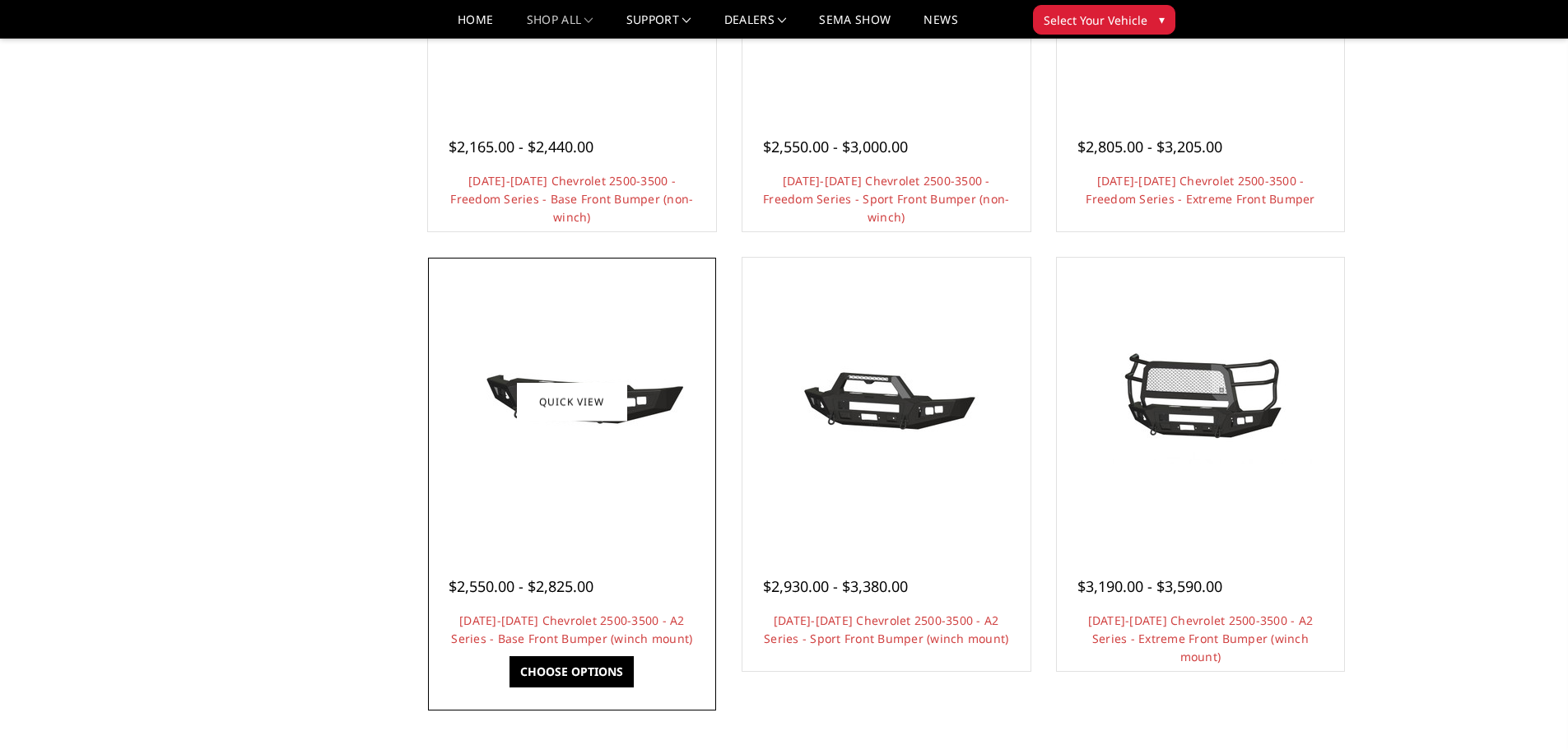
click at [591, 433] on img at bounding box center [572, 401] width 264 height 124
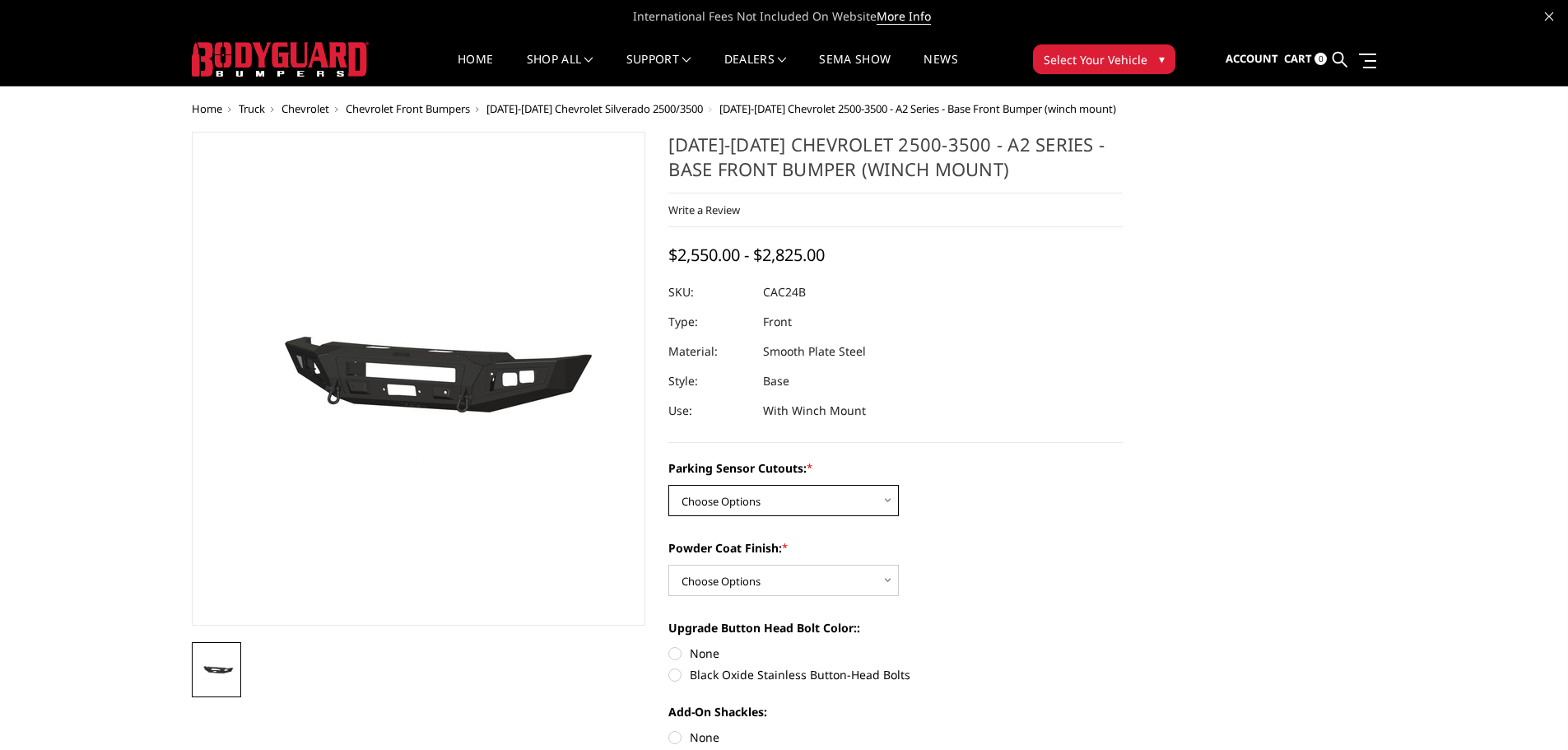
click at [766, 502] on select "Choose Options No - Without Parking Sensor Cutouts Yes - With Parking Sensor Cu…" at bounding box center [784, 500] width 230 height 31
select select "2242"
click at [669, 485] on select "Choose Options No - Without Parking Sensor Cutouts Yes - With Parking Sensor Cu…" at bounding box center [784, 500] width 230 height 31
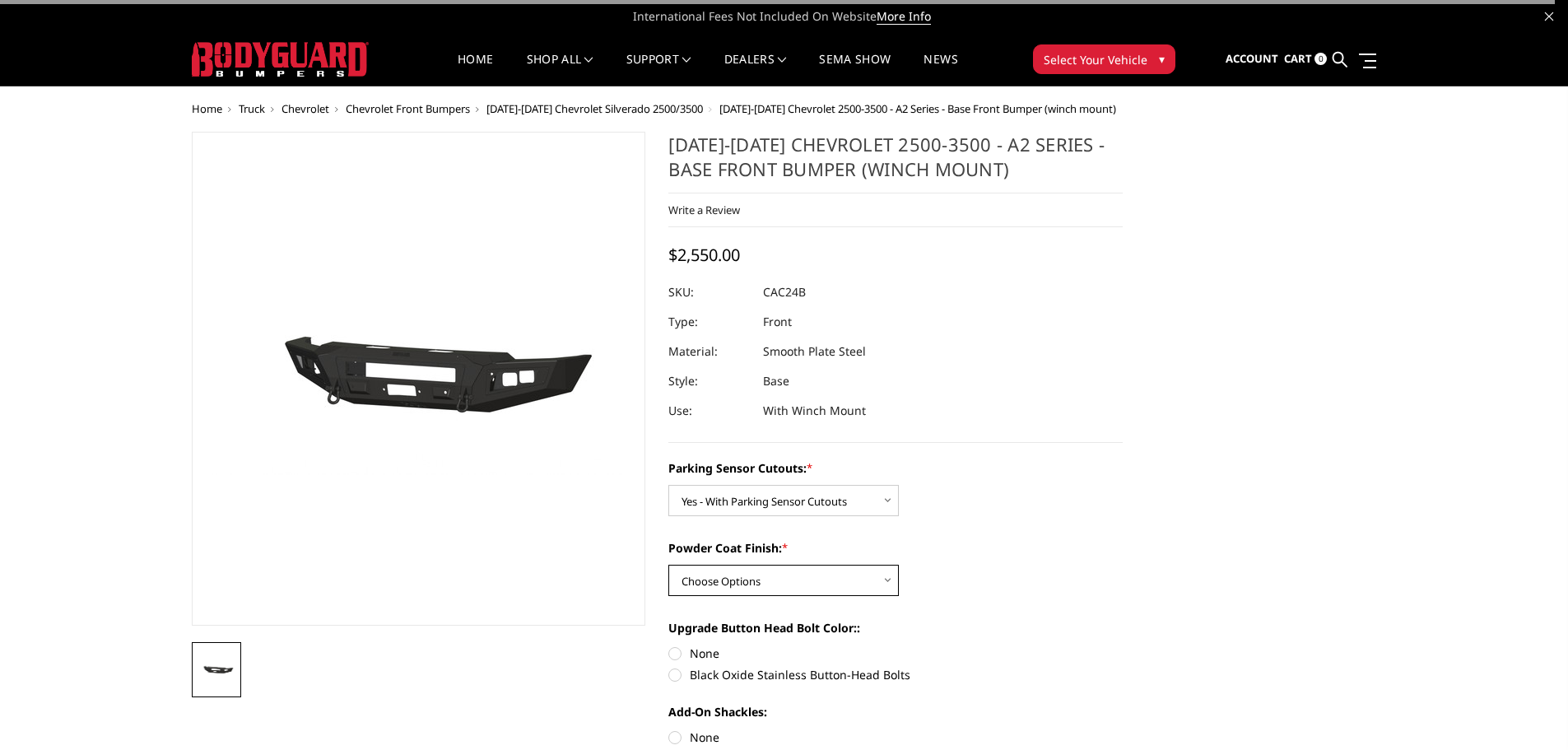
click at [753, 576] on select "Choose Options Bare Metal Textured Black Powder Coat" at bounding box center [784, 580] width 230 height 31
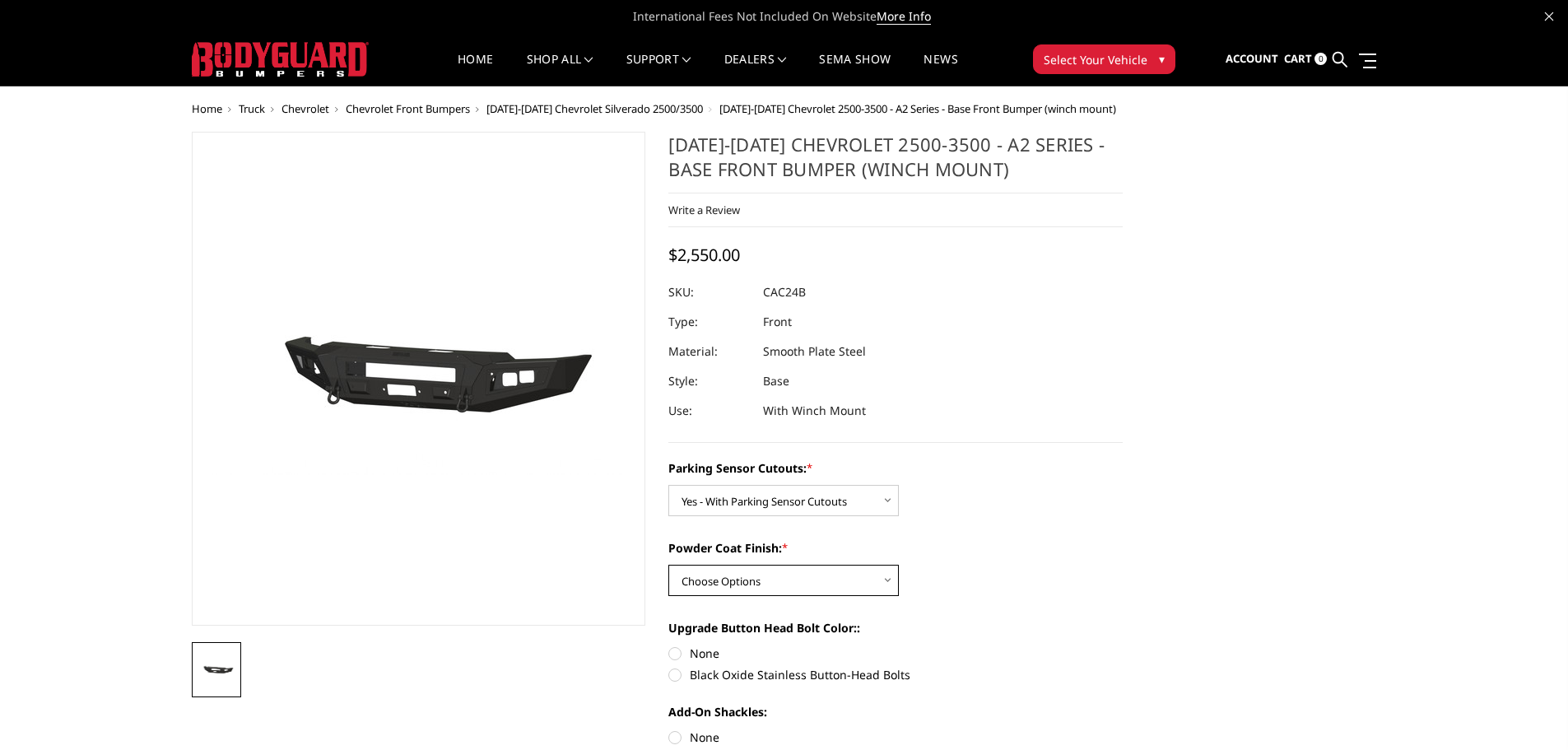
select select "2244"
click at [669, 565] on select "Choose Options Bare Metal Textured Black Powder Coat" at bounding box center [784, 580] width 230 height 31
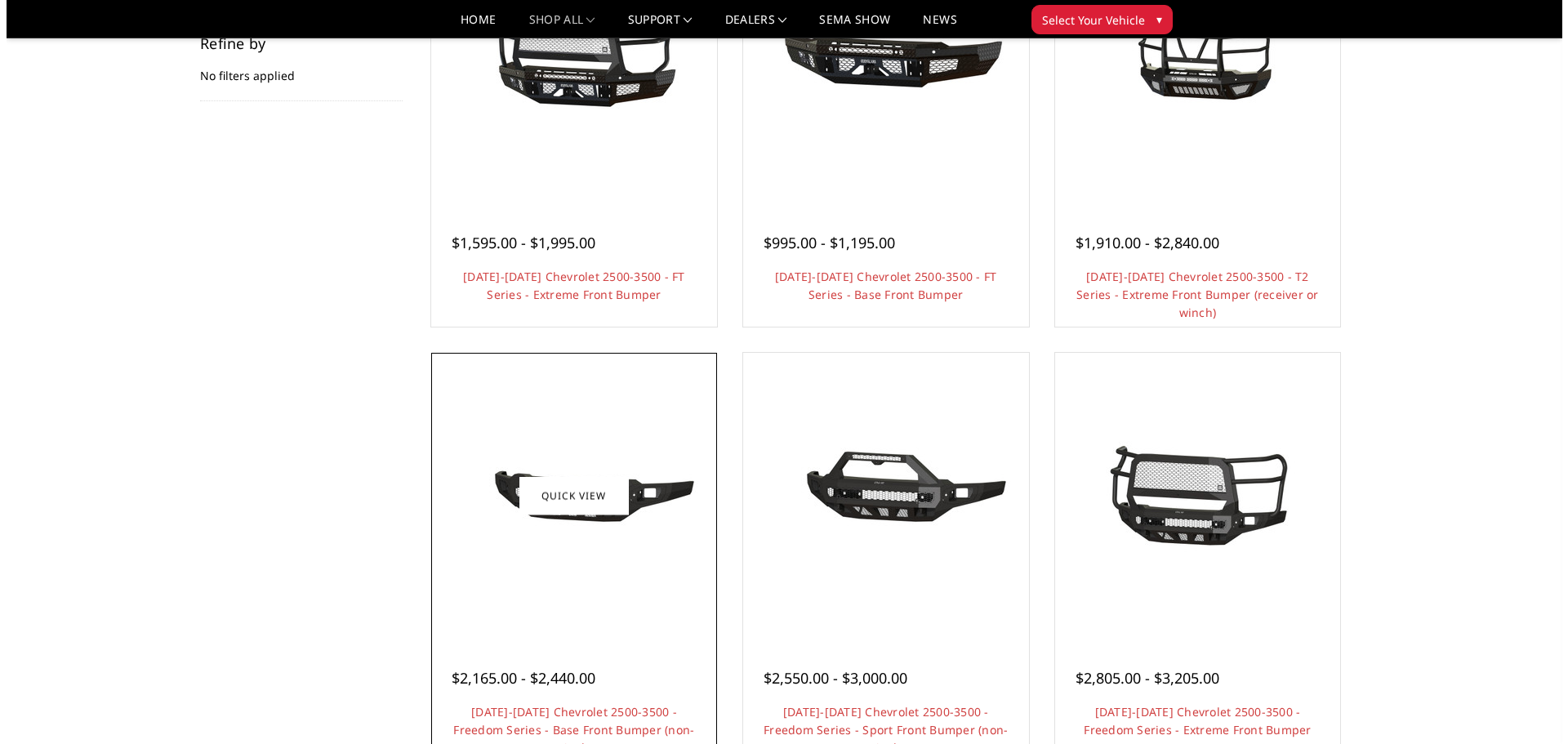
scroll to position [326, 0]
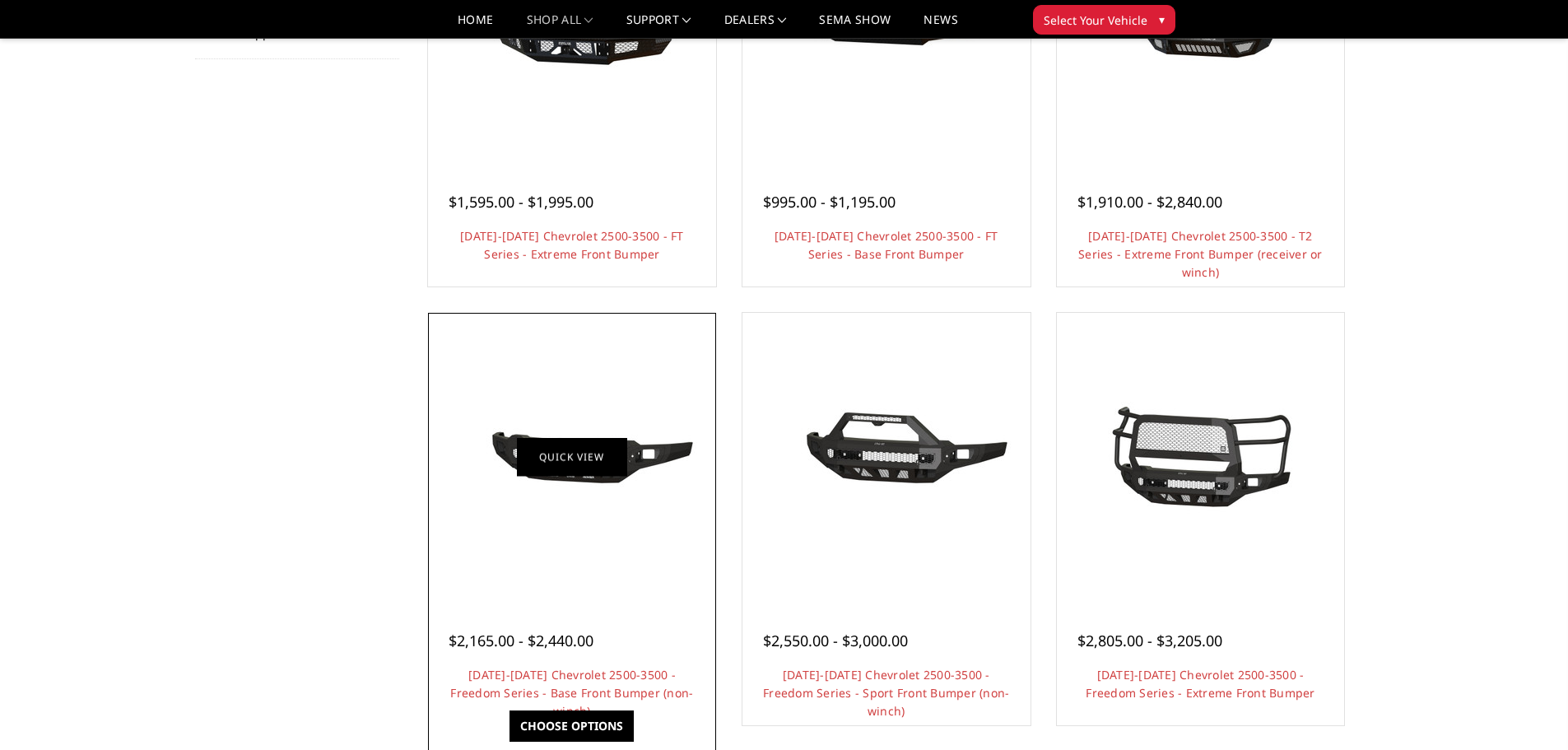
click at [607, 457] on link "Quick view" at bounding box center [572, 456] width 110 height 39
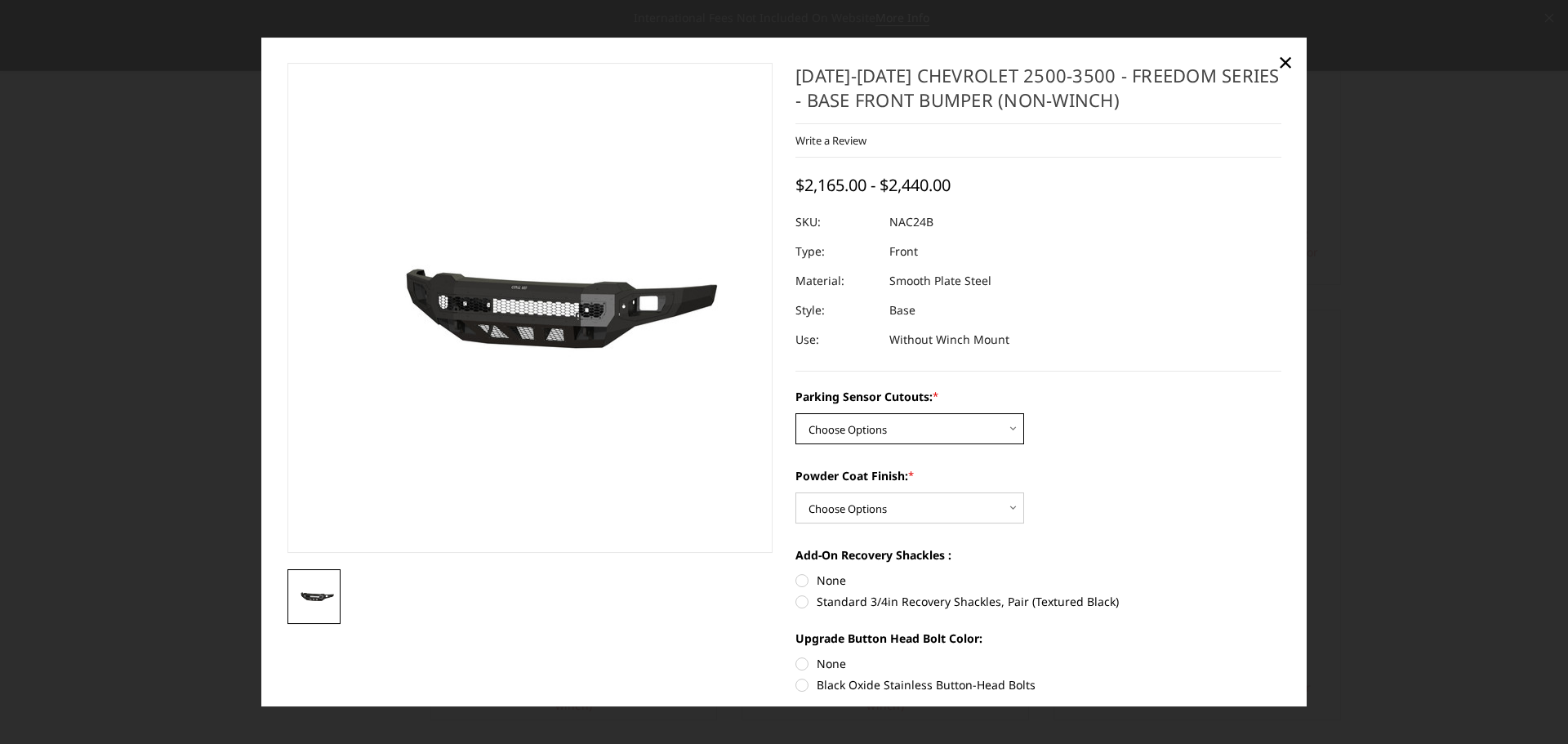
click at [830, 434] on select "Choose Options No - Without Parking Sensor Cutouts Yes - With Parking Sensor Cu…" at bounding box center [909, 428] width 229 height 31
select select "2968"
click at [795, 413] on select "Choose Options No - Without Parking Sensor Cutouts Yes - With Parking Sensor Cu…" at bounding box center [909, 428] width 229 height 31
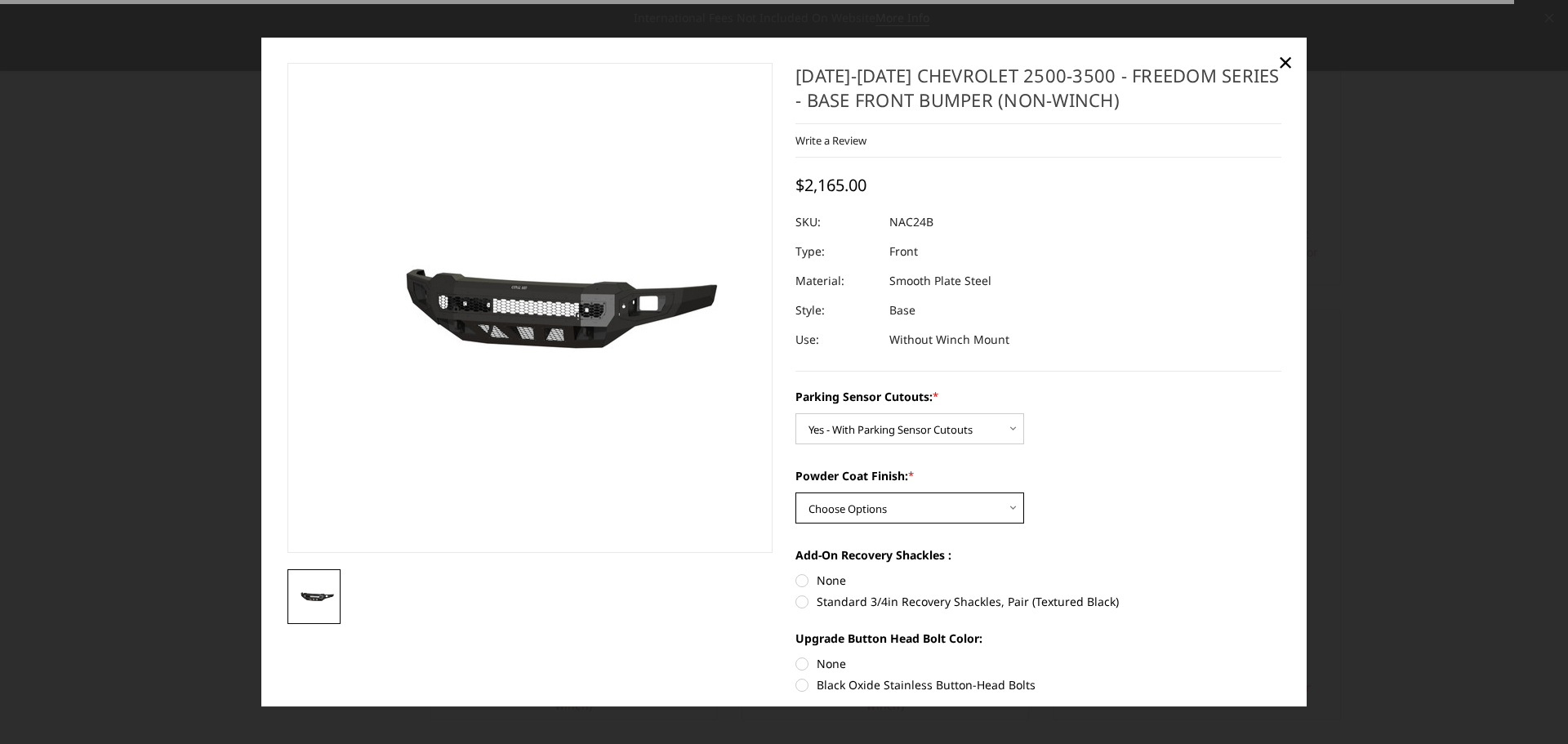
click at [848, 516] on select "Choose Options Bare Metal Texture Black Powder Coat" at bounding box center [909, 508] width 229 height 31
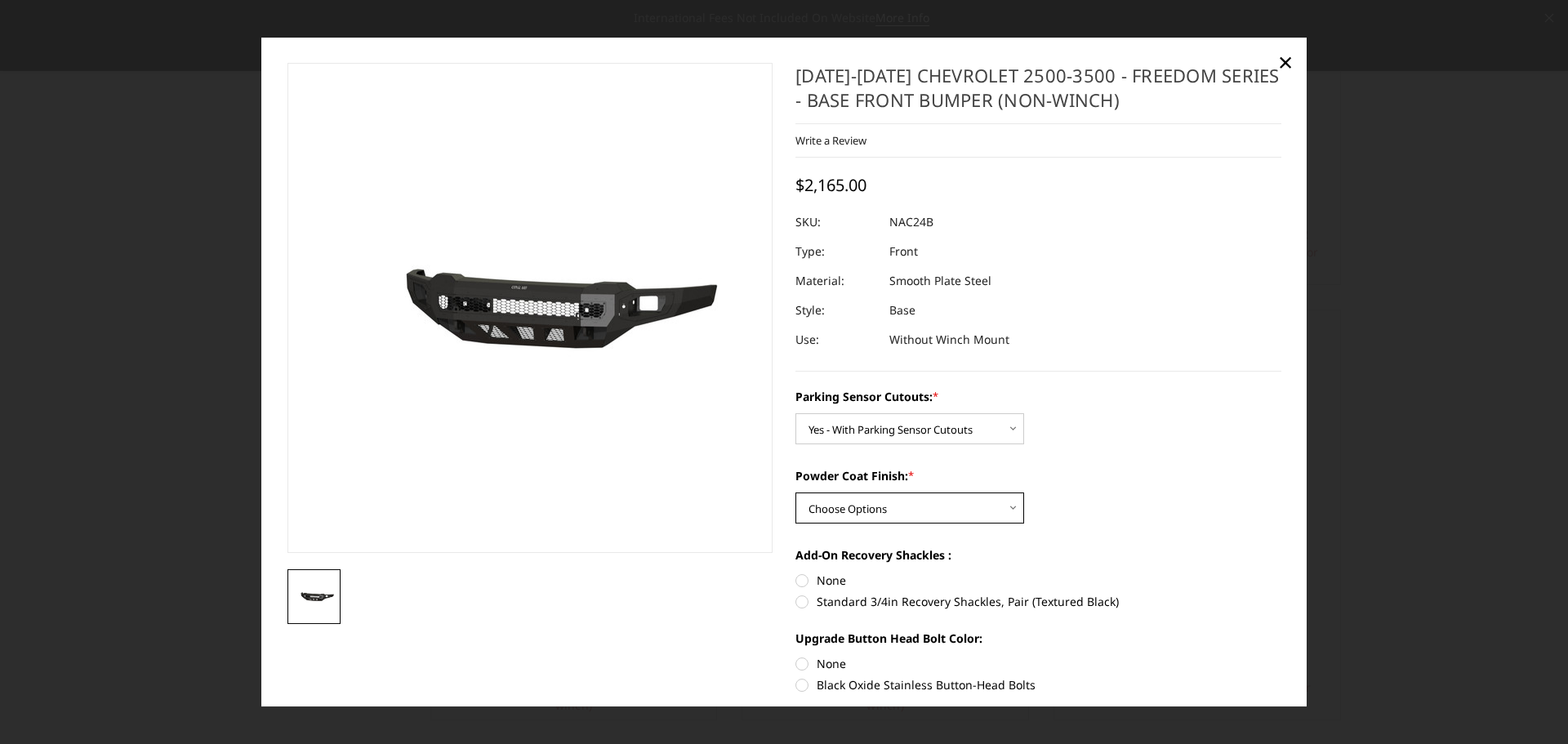
select select "2970"
click at [795, 492] on select "Choose Options Bare Metal Texture Black Powder Coat" at bounding box center [909, 508] width 229 height 31
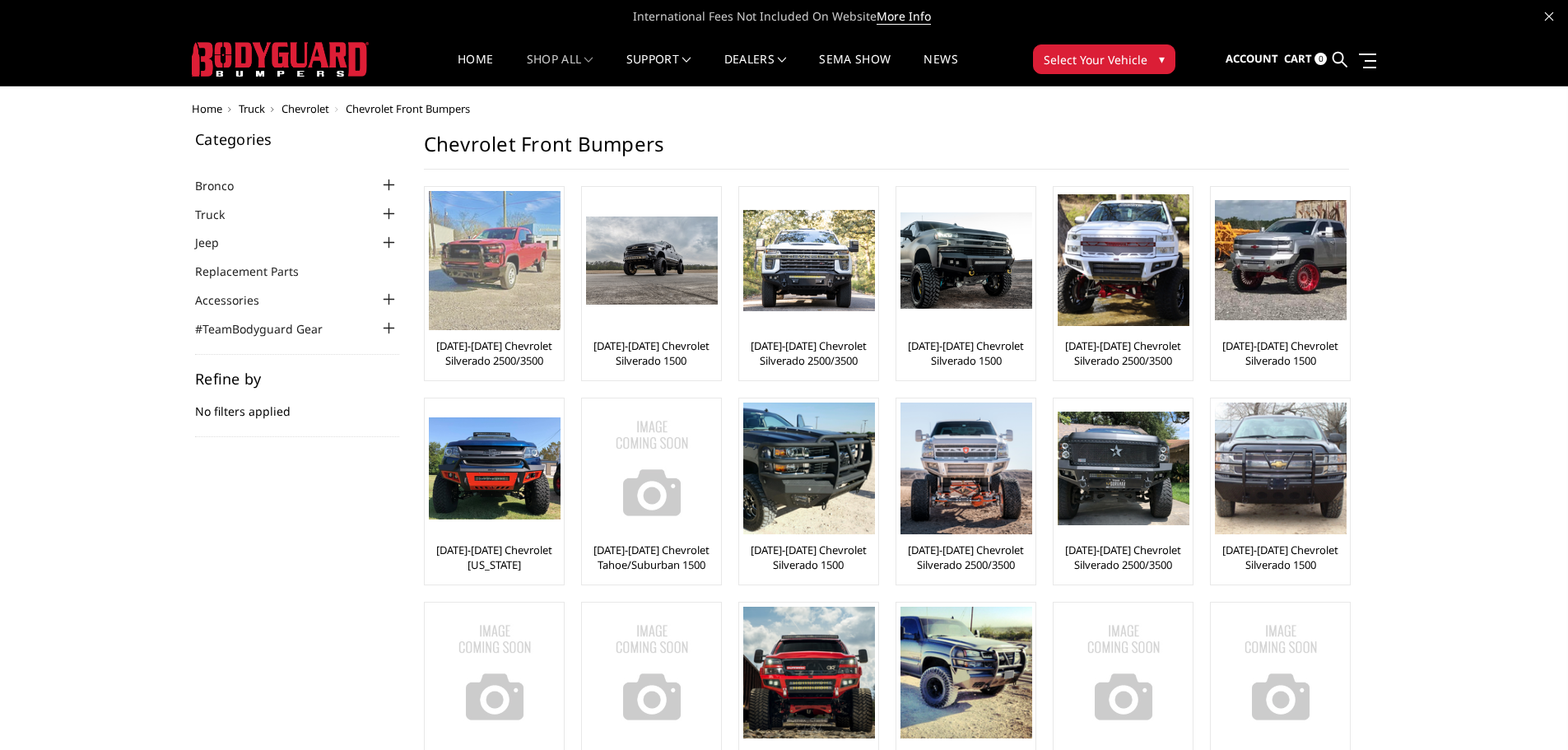
click at [519, 296] on img at bounding box center [494, 260] width 132 height 139
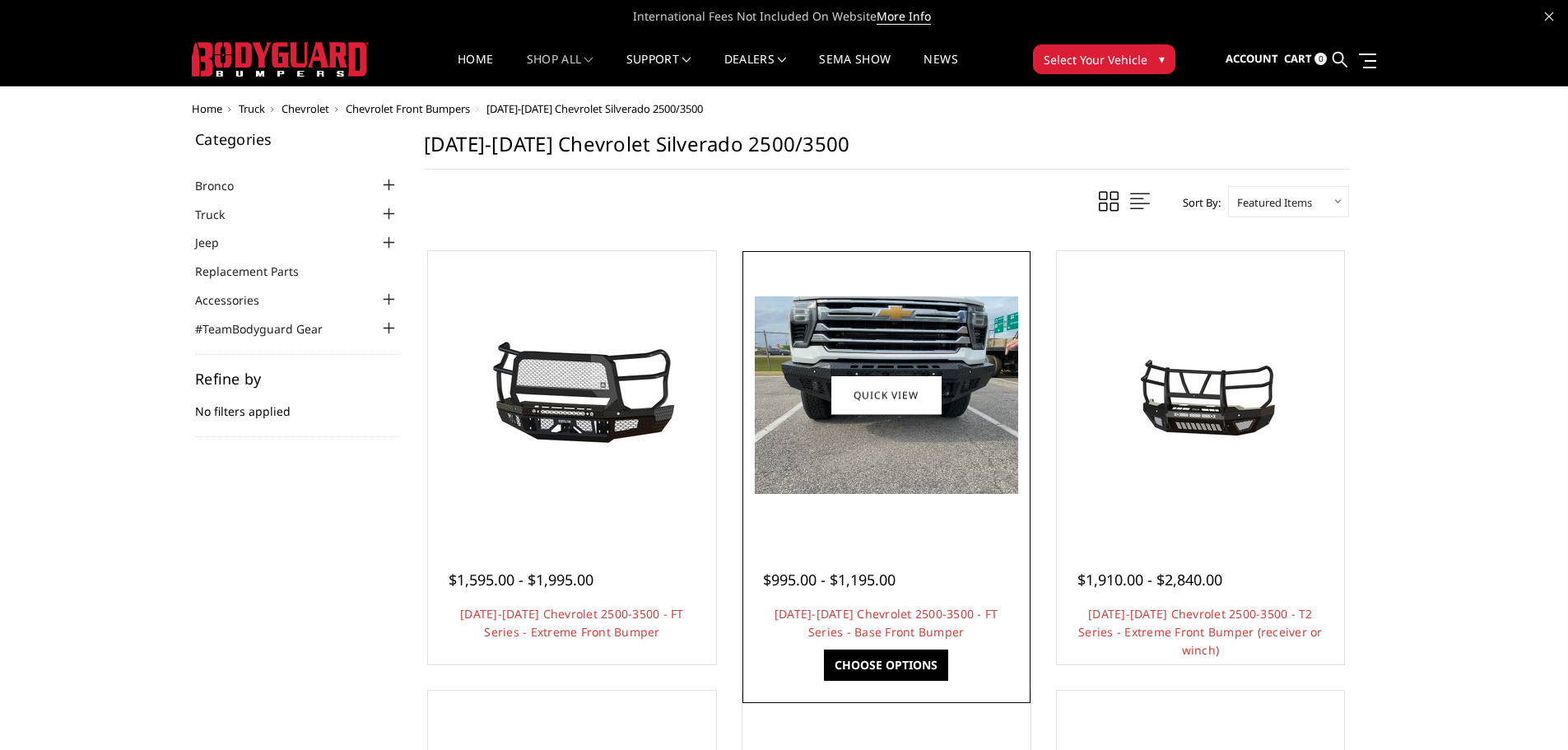
click at [914, 426] on img at bounding box center [887, 395] width 264 height 197
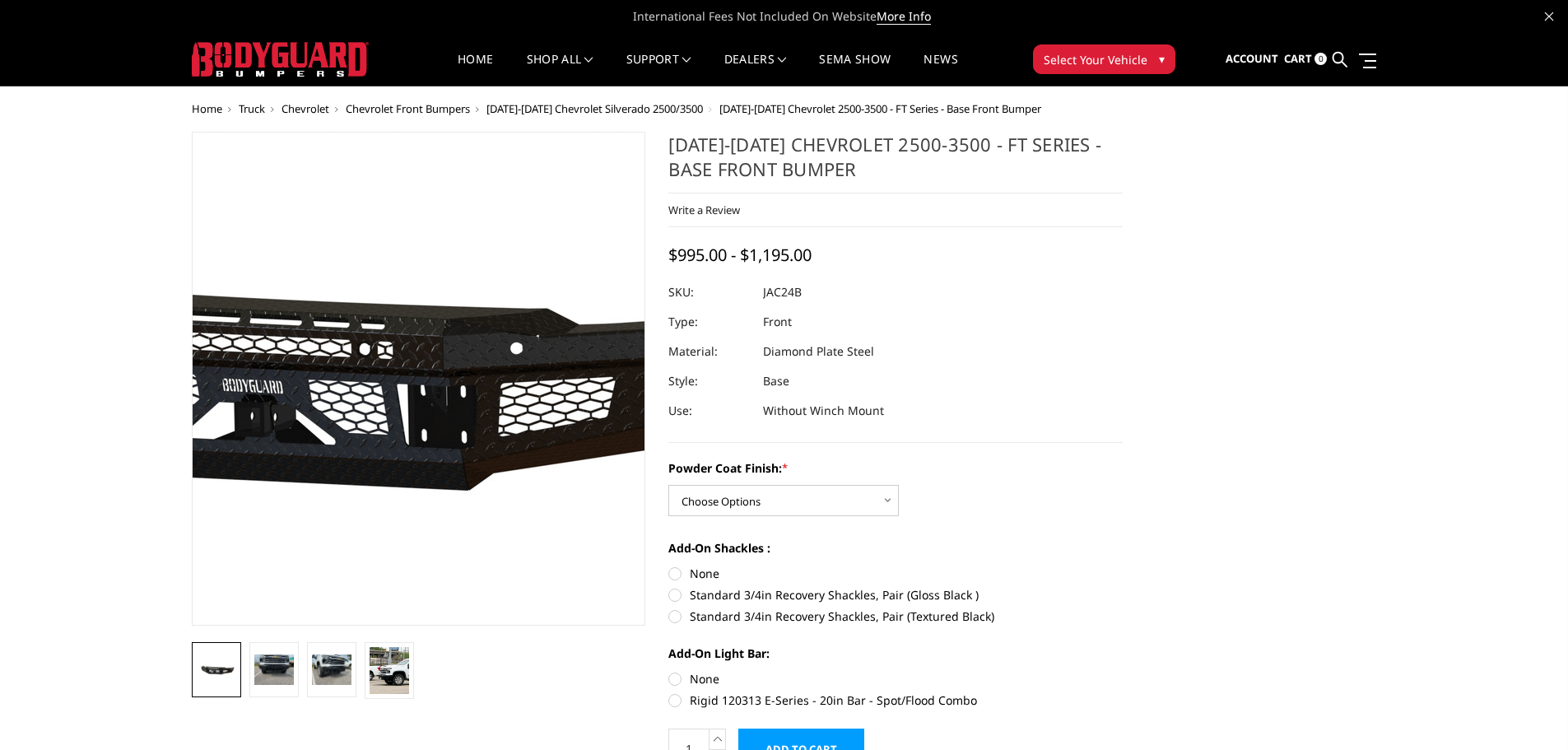
click at [490, 400] on img at bounding box center [324, 380] width 1053 height 493
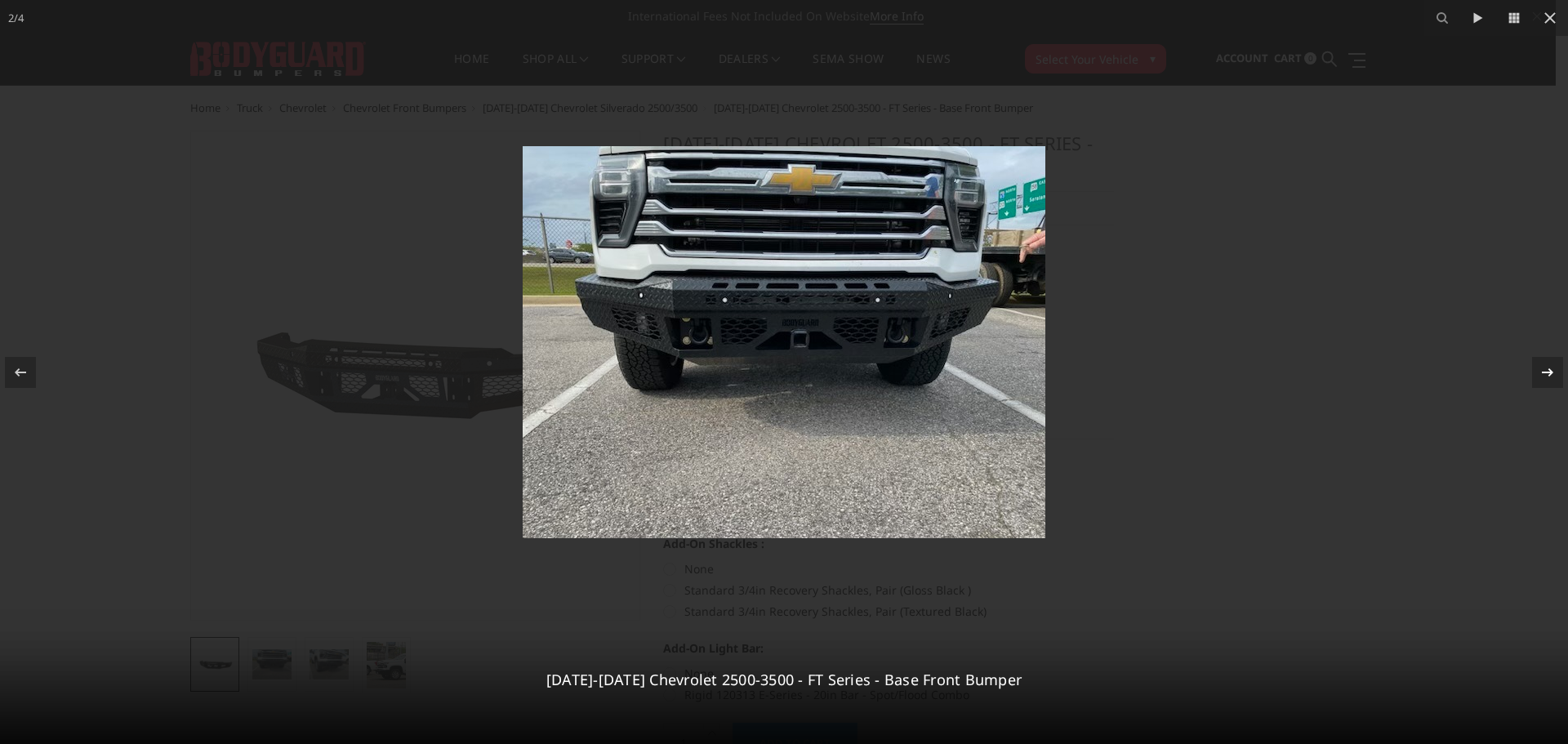
click at [1537, 381] on div at bounding box center [1548, 372] width 31 height 31
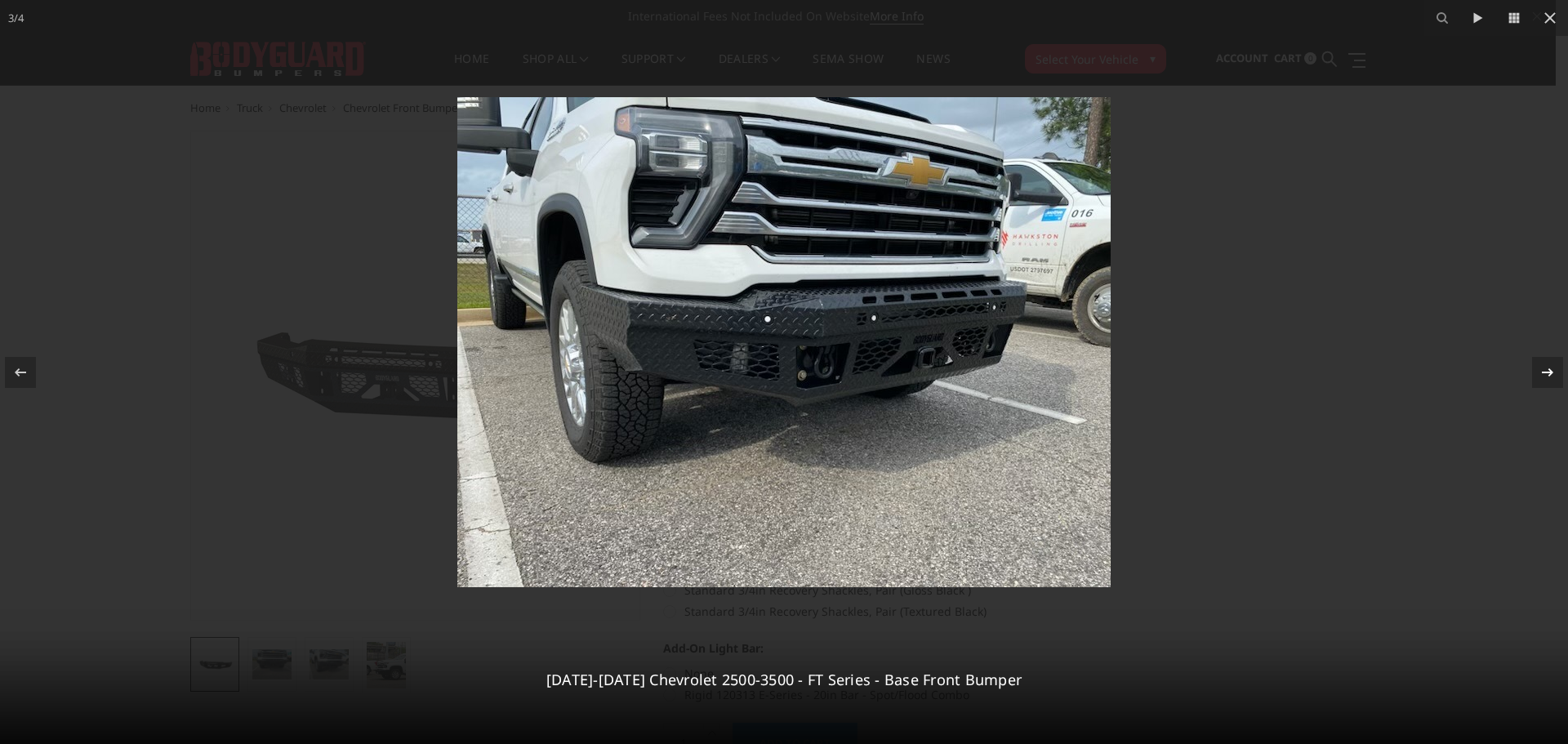
click at [1537, 381] on div "3 / 4 2024-2025 Chevrolet 2500-3500 - FT Series - Base Front Bumper" at bounding box center [784, 372] width 1568 height 744
click at [31, 374] on div at bounding box center [20, 372] width 31 height 31
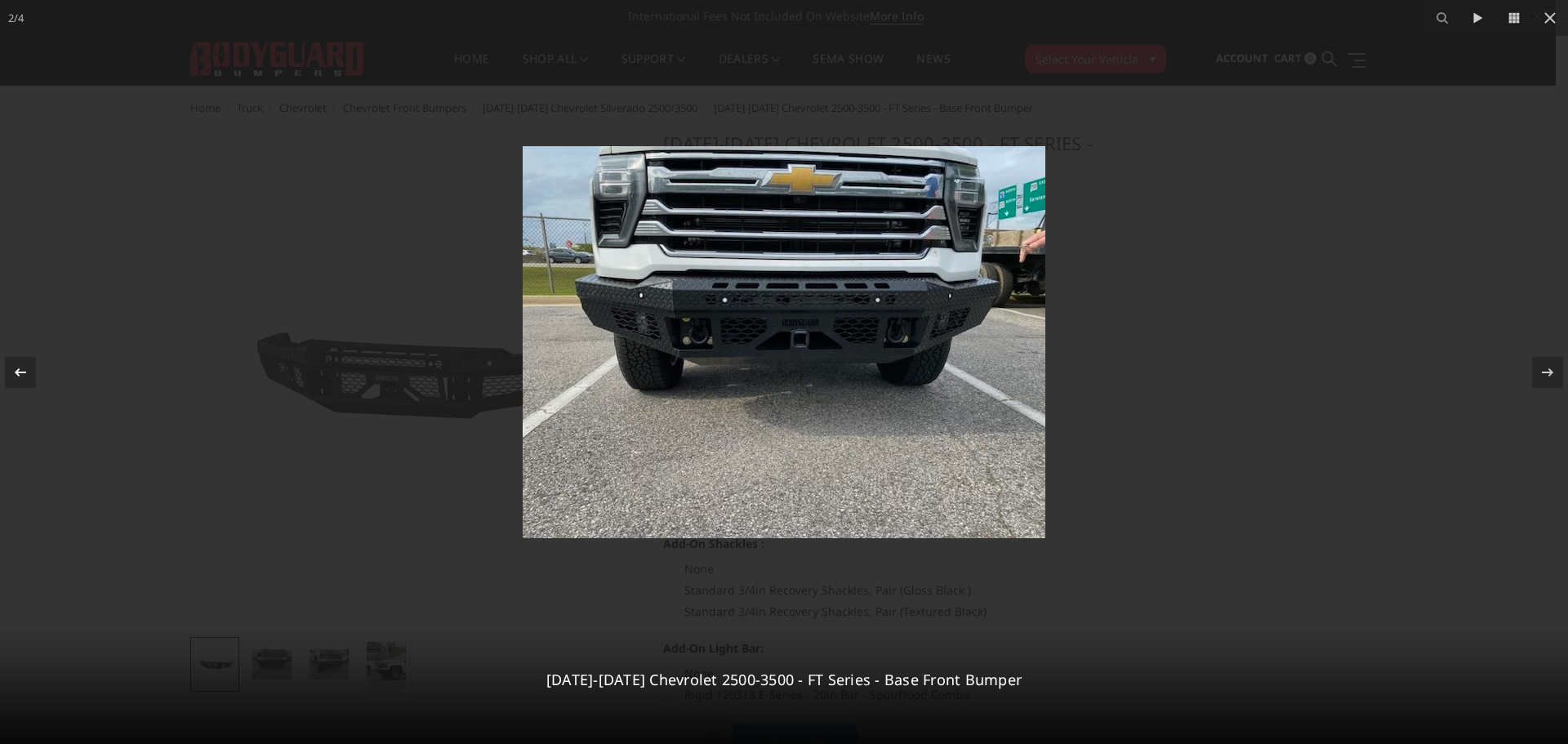
click at [15, 385] on div at bounding box center [20, 372] width 31 height 31
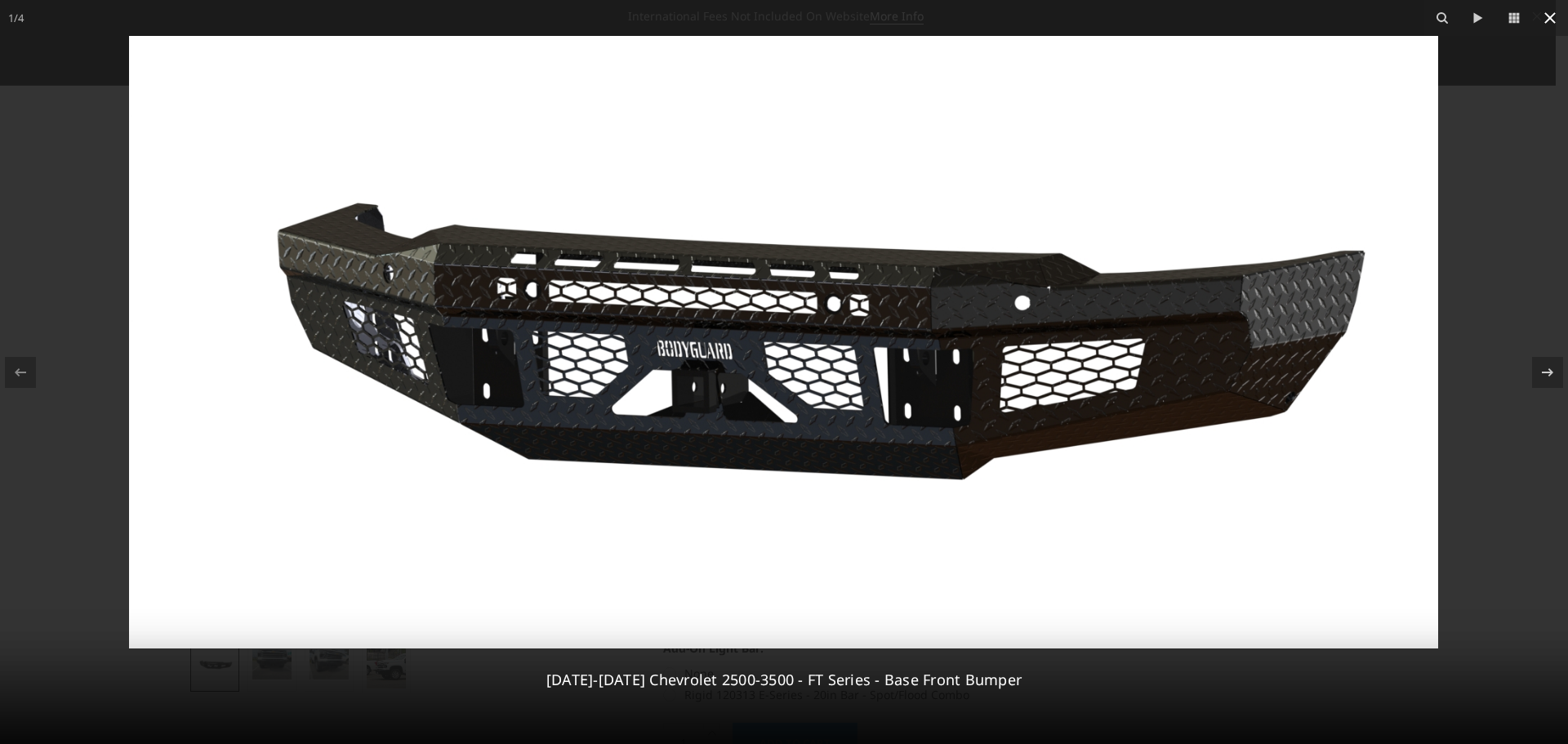
click at [1550, 18] on icon at bounding box center [1549, 18] width 12 height 12
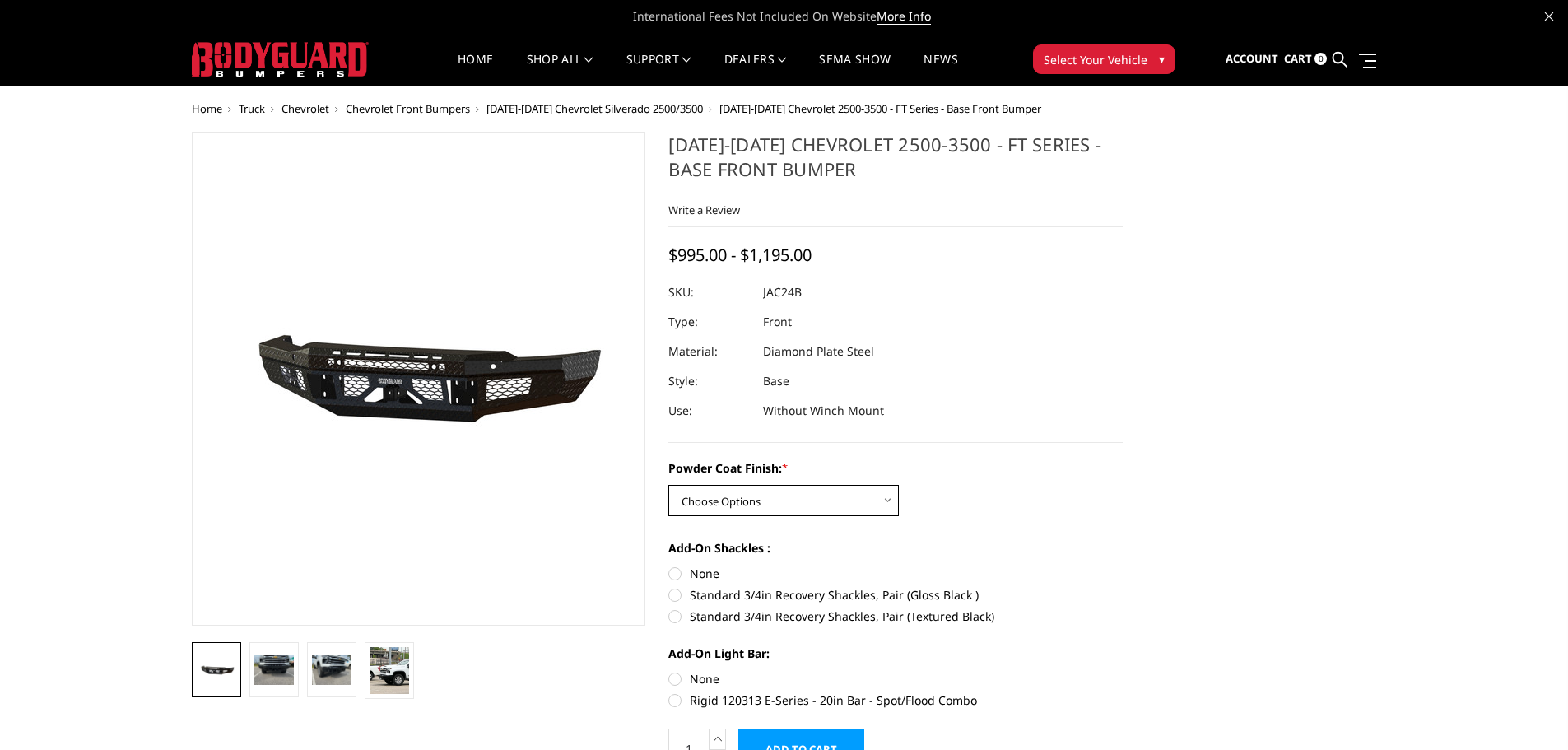
click at [713, 498] on select "Choose Options Bare Metal Gloss Black Powder Coat Textured Black Powder Coat" at bounding box center [784, 500] width 230 height 31
select select "3386"
click at [669, 485] on select "Choose Options Bare Metal Gloss Black Powder Coat Textured Black Powder Coat" at bounding box center [784, 500] width 230 height 31
click at [680, 703] on label "Rigid 120313 E-Series - 20in Bar - Spot/Flood Combo" at bounding box center [896, 699] width 455 height 17
click at [1122, 670] on input "Rigid 120313 E-Series - 20in Bar - Spot/Flood Combo" at bounding box center [1122, 669] width 1 height 1
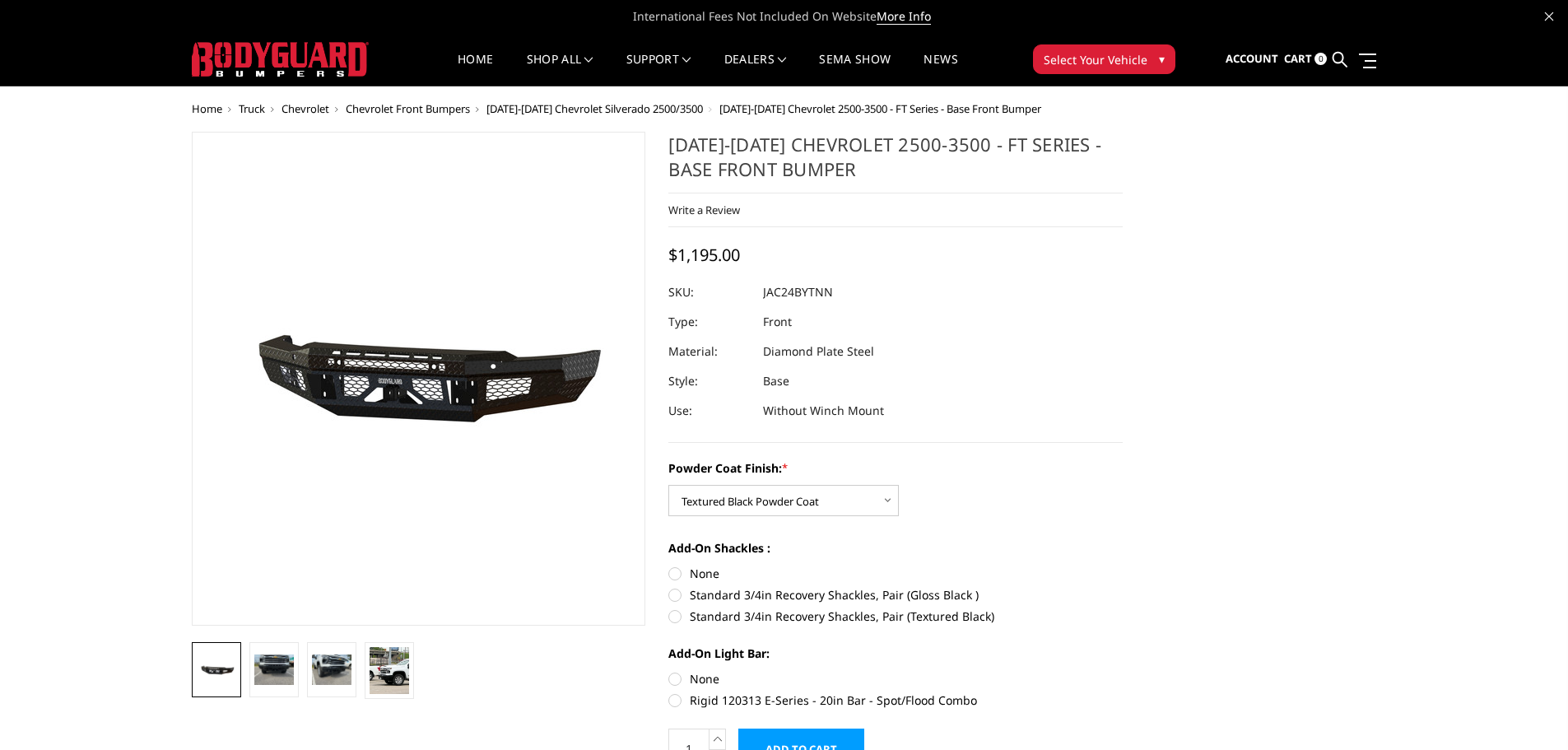
radio input "true"
click at [679, 699] on label "Rigid 120313 E-Series - 20in Bar - Spot/Flood Combo" at bounding box center [896, 699] width 455 height 17
click at [1122, 670] on input "Rigid 120313 E-Series - 20in Bar - Spot/Flood Combo" at bounding box center [1122, 669] width 1 height 1
click at [673, 685] on label "None" at bounding box center [896, 677] width 455 height 17
click at [670, 670] on input "None" at bounding box center [669, 669] width 1 height 1
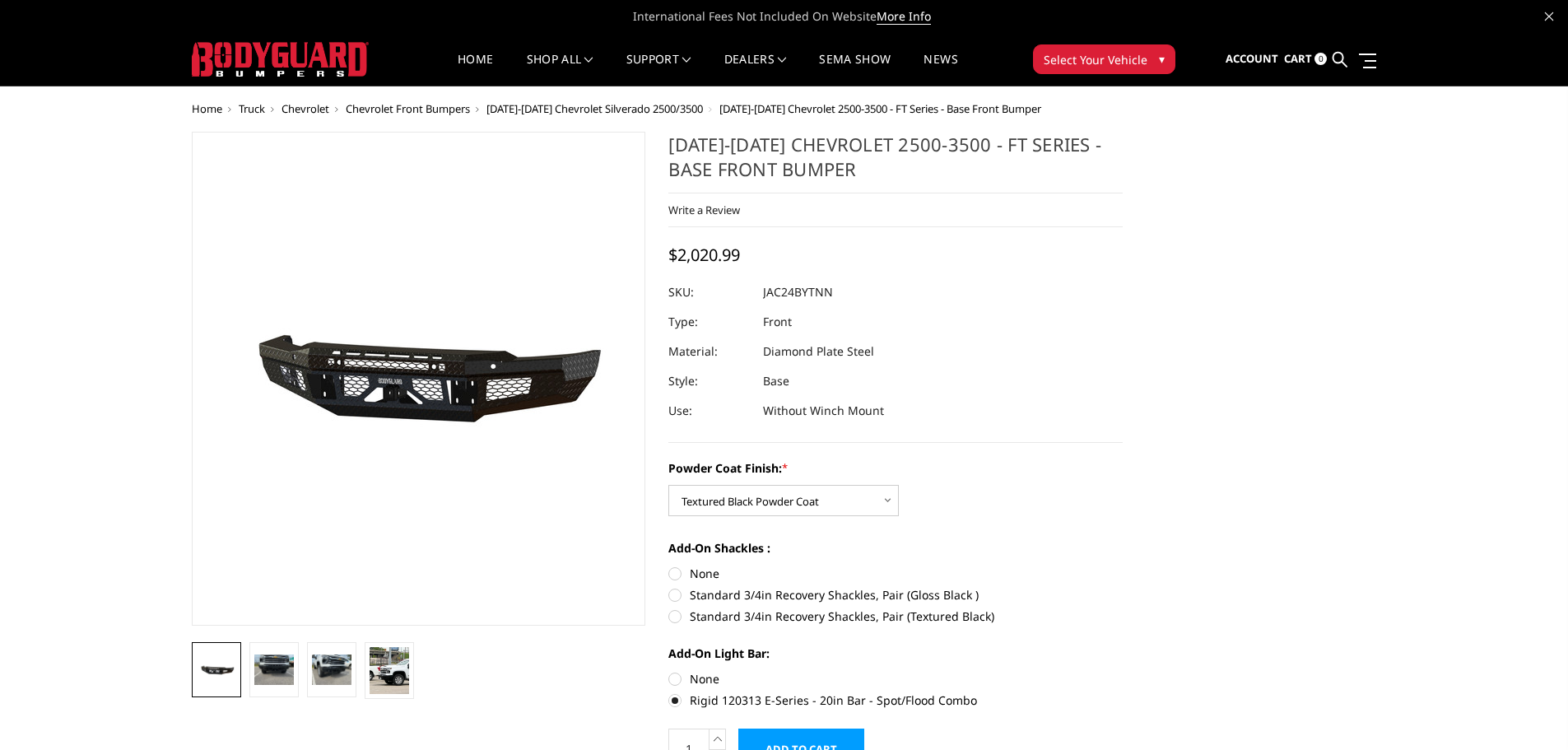
radio input "true"
